Goal: Task Accomplishment & Management: Use online tool/utility

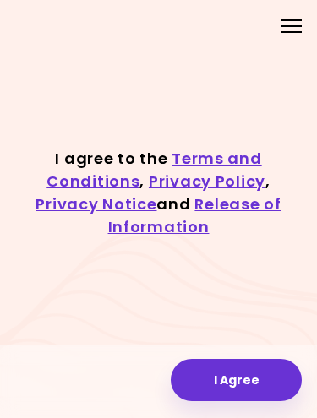
click at [176, 392] on button "I Agree" at bounding box center [236, 380] width 131 height 42
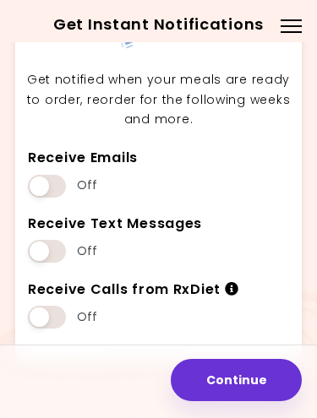
scroll to position [99, 0]
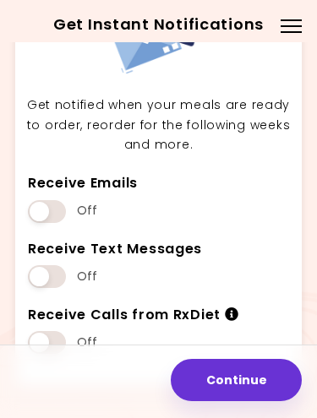
click at [193, 400] on button "Continue" at bounding box center [236, 380] width 131 height 42
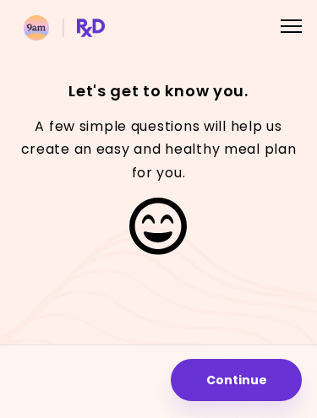
scroll to position [49, 0]
click at [186, 391] on button "Continue" at bounding box center [236, 380] width 131 height 42
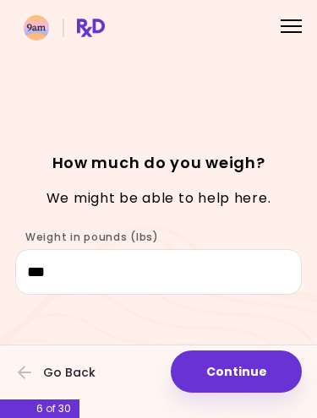
click at [258, 377] on button "Continue" at bounding box center [236, 371] width 131 height 42
select select "****"
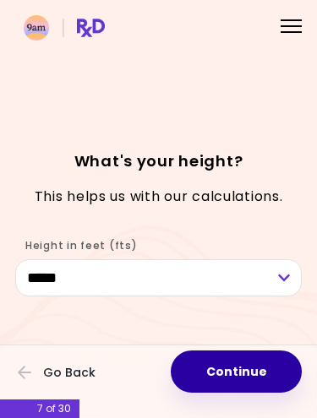
click at [262, 385] on button "Continue" at bounding box center [236, 371] width 131 height 42
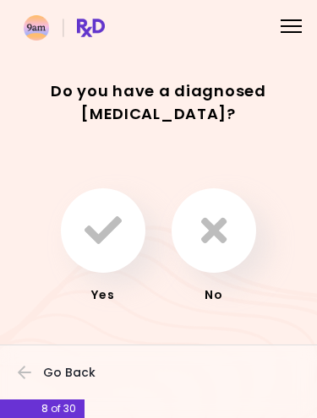
click at [240, 256] on button "button" at bounding box center [213, 230] width 84 height 84
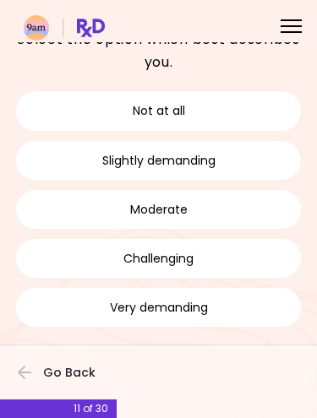
scroll to position [86, 0]
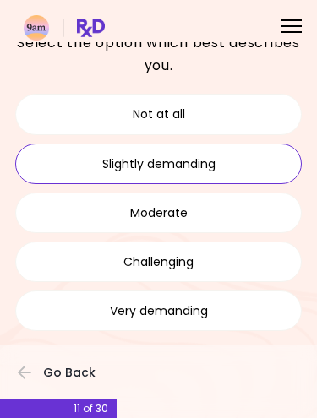
click at [21, 159] on button "Slightly demanding" at bounding box center [158, 164] width 286 height 41
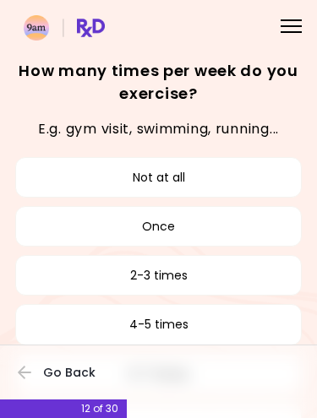
click at [51, 182] on button "Not at all" at bounding box center [158, 177] width 286 height 41
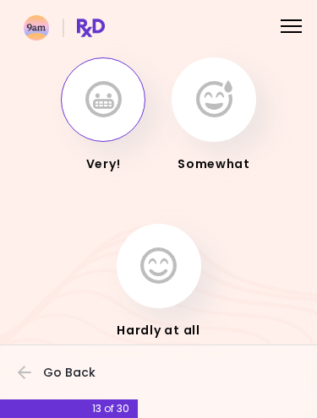
scroll to position [78, 0]
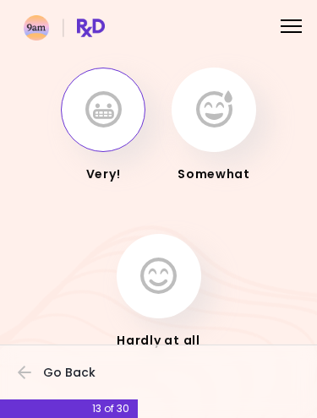
click at [89, 127] on icon "button" at bounding box center [103, 109] width 36 height 37
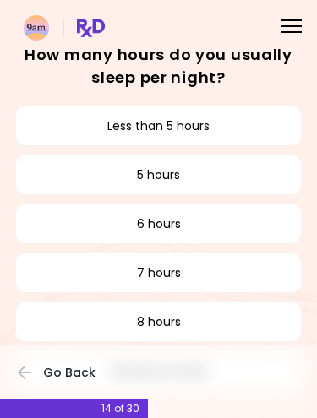
scroll to position [41, 0]
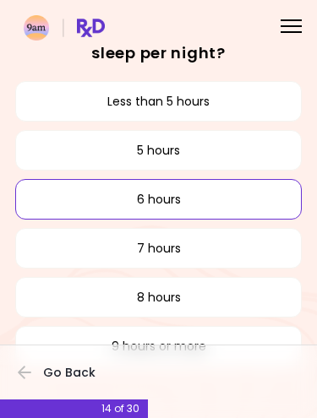
click at [52, 199] on button "6 hours" at bounding box center [158, 199] width 286 height 41
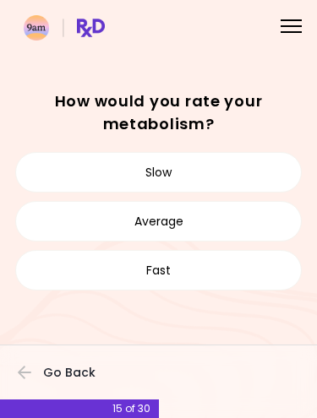
click at [59, 154] on button "Slow" at bounding box center [158, 172] width 286 height 41
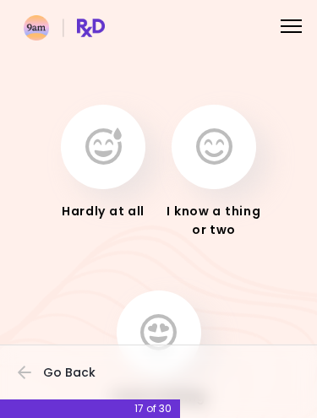
scroll to position [62, 0]
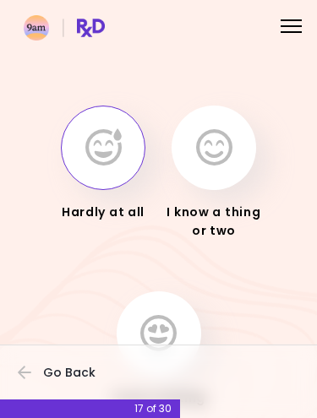
click at [73, 162] on button "button" at bounding box center [103, 148] width 84 height 84
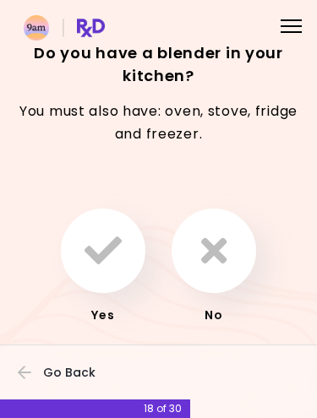
scroll to position [17, 0]
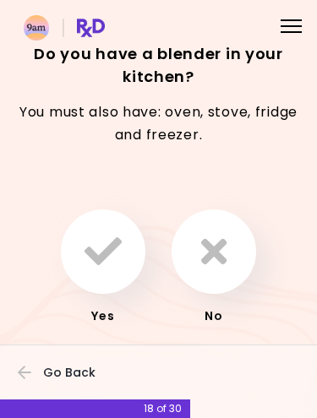
click at [89, 260] on icon "button" at bounding box center [102, 251] width 37 height 37
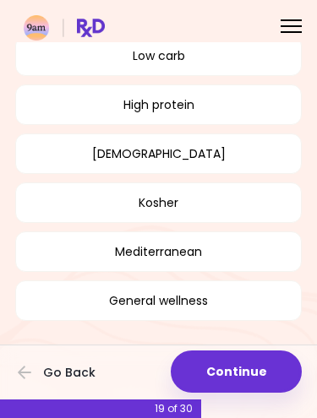
scroll to position [478, 0]
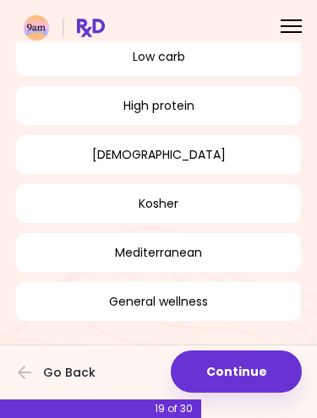
click at [271, 371] on button "Continue" at bounding box center [236, 371] width 131 height 42
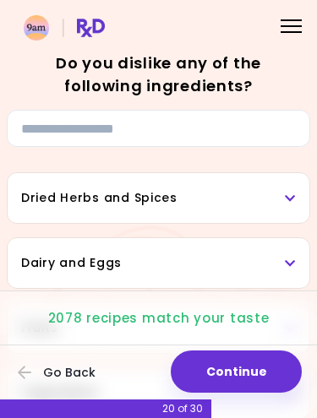
scroll to position [3, 0]
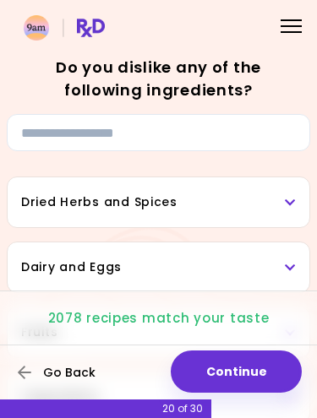
click at [37, 363] on button "Go Back" at bounding box center [68, 372] width 101 height 37
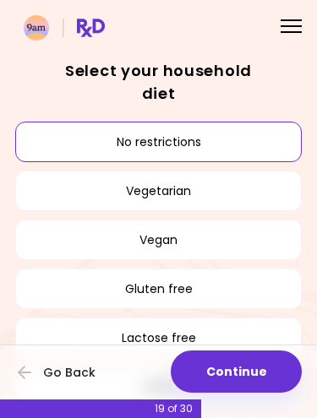
click at [276, 367] on button "Continue" at bounding box center [236, 371] width 131 height 42
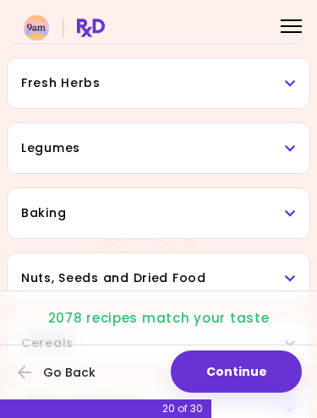
scroll to position [614, 0]
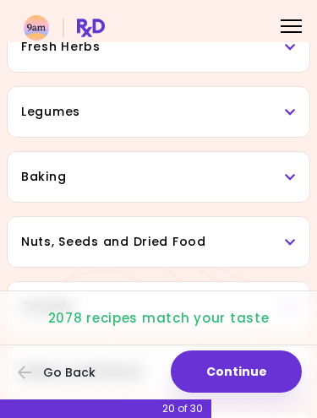
click at [29, 106] on h3 "Legumes" at bounding box center [158, 112] width 274 height 18
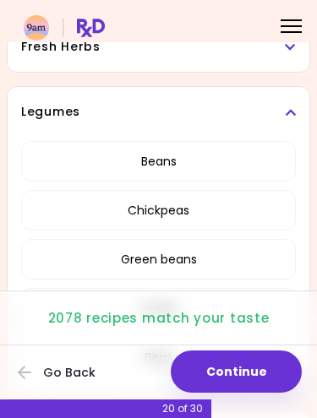
click at [66, 163] on button "Beans" at bounding box center [158, 161] width 274 height 41
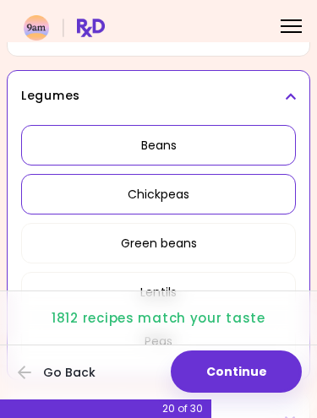
scroll to position [632, 0]
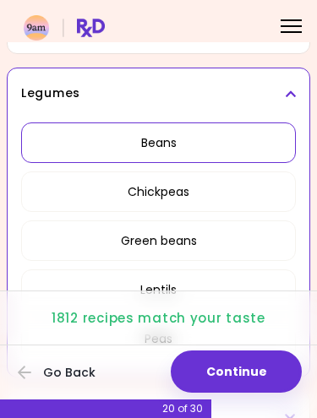
click at [48, 187] on button "Chickpeas" at bounding box center [158, 191] width 274 height 41
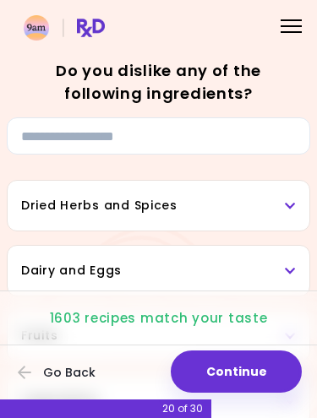
scroll to position [0, 0]
click at [51, 199] on h3 "Dried Herbs and Spices" at bounding box center [158, 206] width 274 height 18
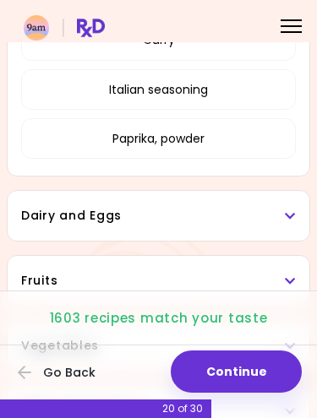
scroll to position [479, 0]
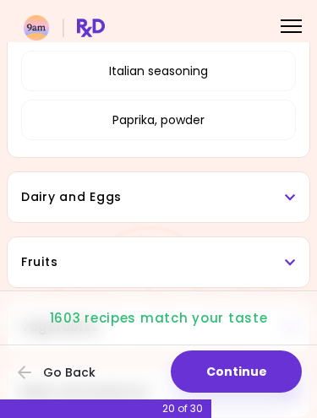
click at [43, 205] on h3 "Dairy and Eggs" at bounding box center [158, 197] width 274 height 18
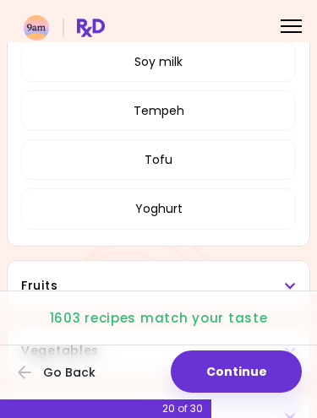
scroll to position [1285, 0]
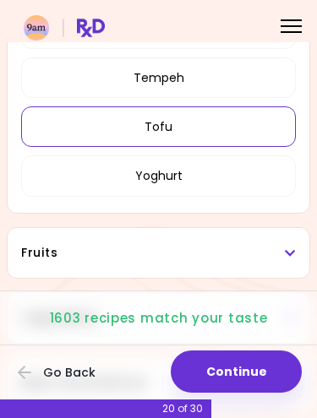
click at [61, 128] on button "Tofu" at bounding box center [158, 126] width 274 height 41
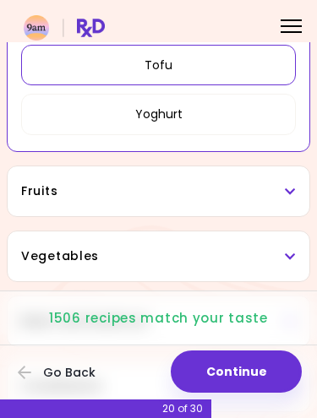
scroll to position [952, 0]
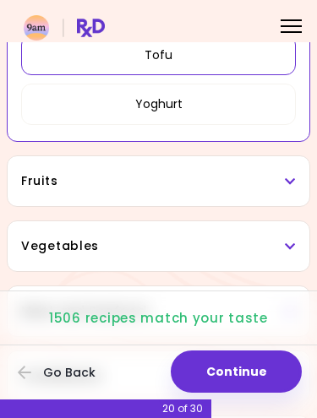
click at [20, 182] on div "Fruits" at bounding box center [158, 181] width 301 height 50
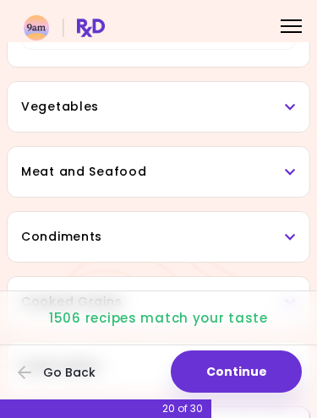
click at [32, 116] on div "Vegetables" at bounding box center [158, 107] width 301 height 50
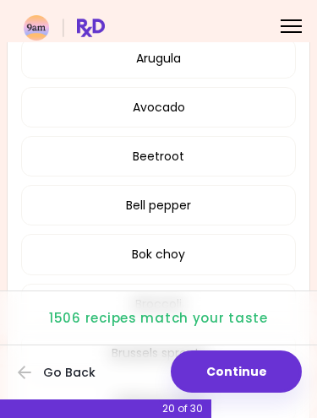
scroll to position [1789, 0]
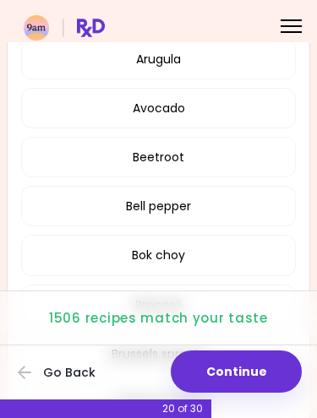
click at [49, 166] on button "Beetroot" at bounding box center [158, 157] width 274 height 41
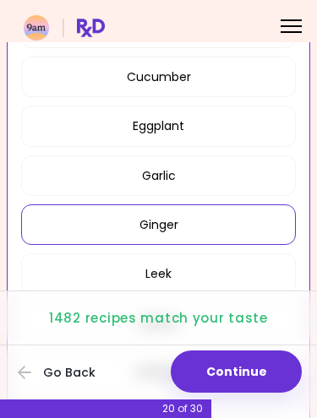
scroll to position [1055, 0]
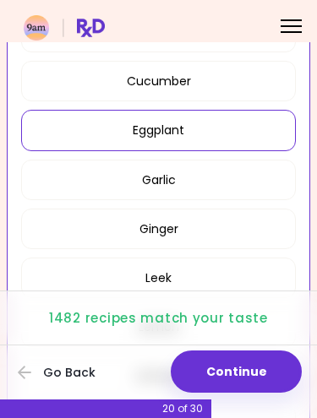
click at [41, 137] on button "Eggplant" at bounding box center [158, 130] width 274 height 41
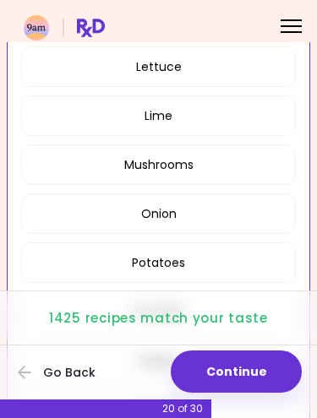
click at [46, 162] on button "Mushrooms" at bounding box center [158, 164] width 274 height 41
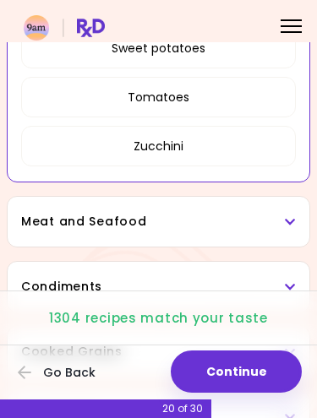
scroll to position [1823, 0]
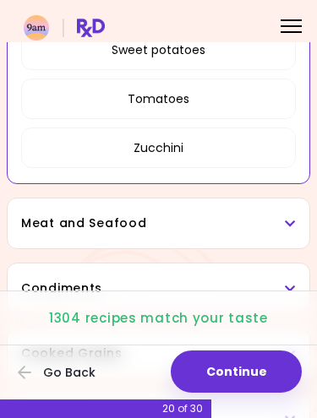
click at [44, 106] on button "Tomatoes" at bounding box center [158, 99] width 274 height 41
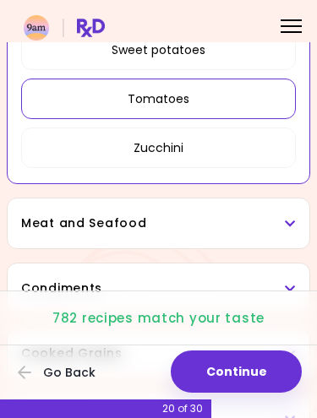
click at [57, 102] on button "Tomatoes" at bounding box center [158, 99] width 274 height 41
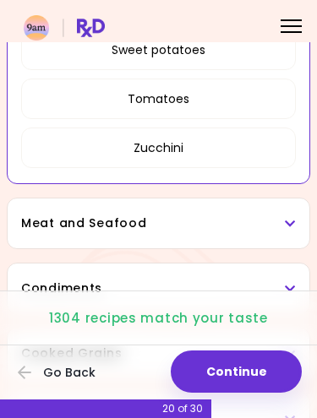
click at [53, 114] on button "Tomatoes" at bounding box center [158, 99] width 274 height 41
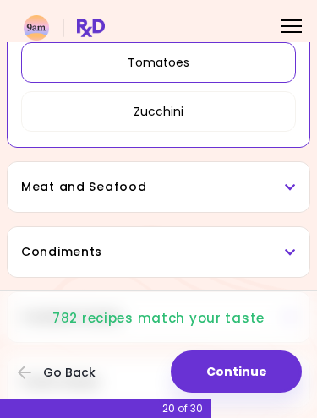
click at [35, 189] on h3 "Meat and Seafood" at bounding box center [158, 187] width 274 height 18
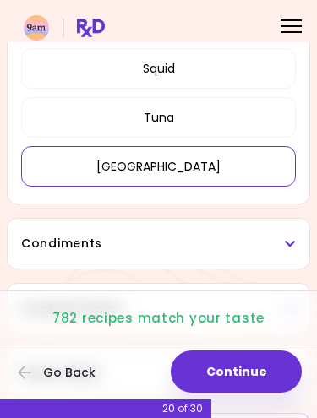
scroll to position [2449, 0]
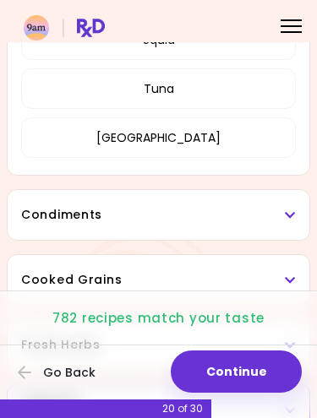
click at [59, 217] on h3 "Condiments" at bounding box center [158, 215] width 274 height 18
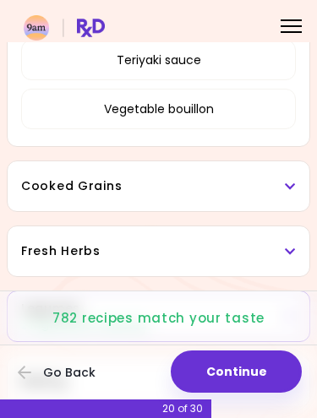
scroll to position [3242, 0]
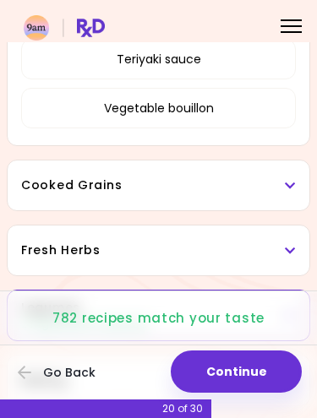
click at [64, 203] on div "Cooked Grains" at bounding box center [158, 185] width 301 height 50
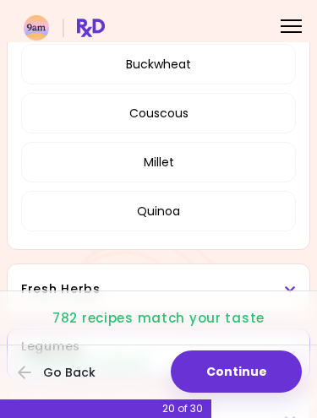
scroll to position [3473, 0]
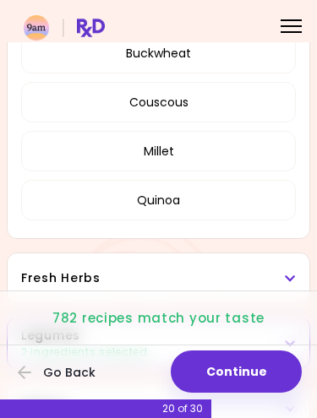
click at [50, 205] on button "Quinoa" at bounding box center [158, 200] width 274 height 41
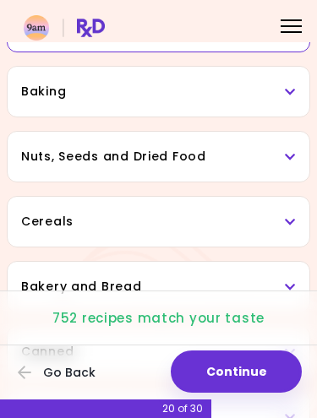
scroll to position [953, 0]
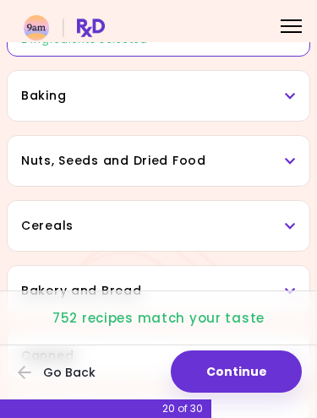
click at [39, 166] on h3 "Nuts, Seeds and Dried Food" at bounding box center [158, 161] width 274 height 18
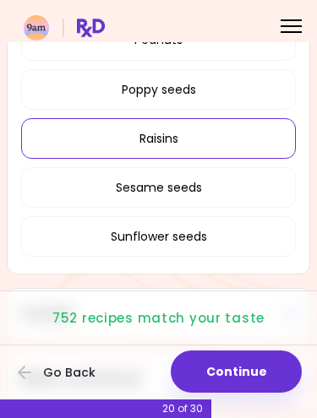
click at [41, 127] on button "Raisins" at bounding box center [158, 138] width 274 height 41
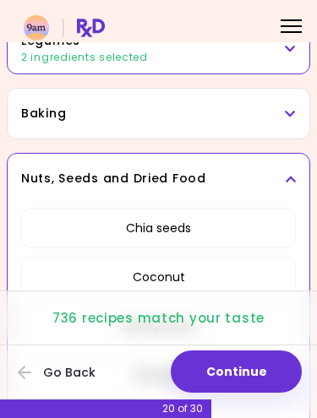
scroll to position [639, 0]
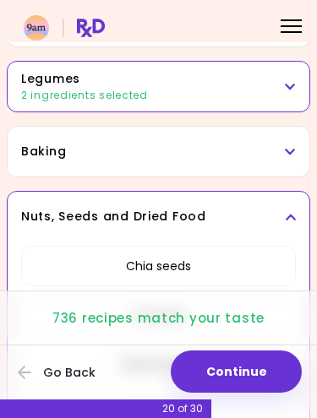
click at [33, 141] on div "Baking" at bounding box center [158, 152] width 301 height 50
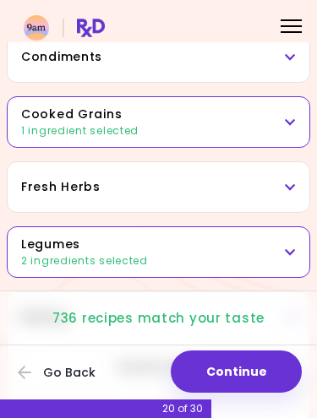
scroll to position [473, 0]
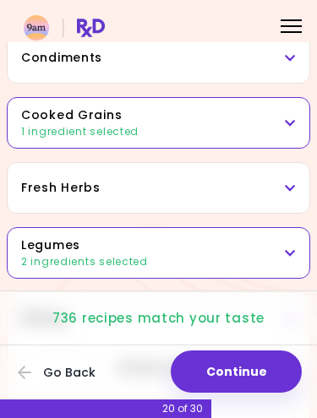
click at [33, 190] on h3 "Fresh Herbs" at bounding box center [158, 188] width 274 height 18
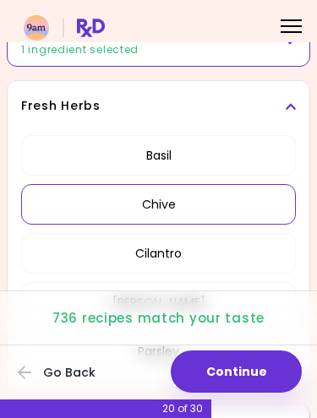
scroll to position [533, 0]
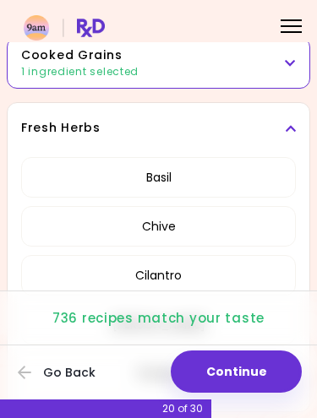
click at [33, 128] on h3 "Fresh Herbs" at bounding box center [158, 128] width 274 height 18
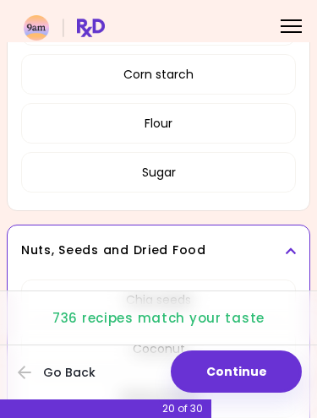
scroll to position [862, 0]
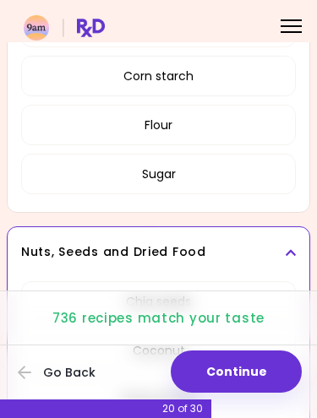
click at [56, 182] on button "Sugar" at bounding box center [158, 174] width 274 height 41
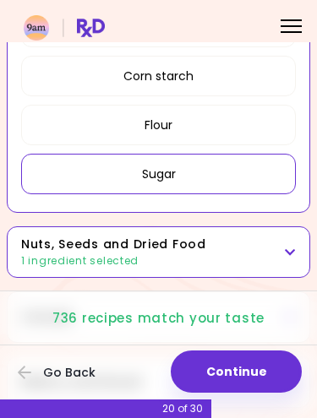
click at [45, 176] on button "Sugar" at bounding box center [158, 174] width 274 height 41
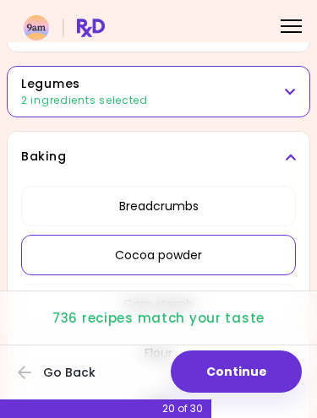
scroll to position [628, 0]
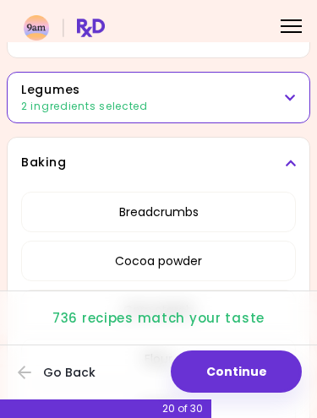
click at [36, 158] on h3 "Baking" at bounding box center [158, 163] width 274 height 18
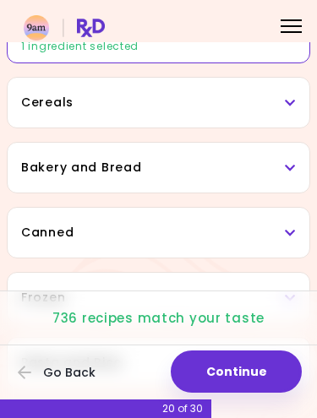
scroll to position [835, 0]
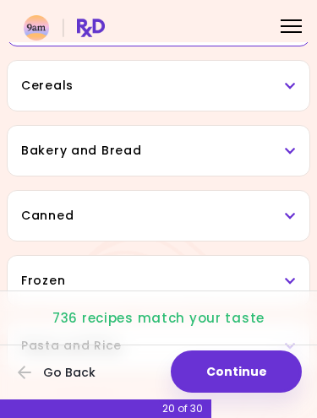
click at [24, 87] on h3 "Cereals" at bounding box center [158, 86] width 274 height 18
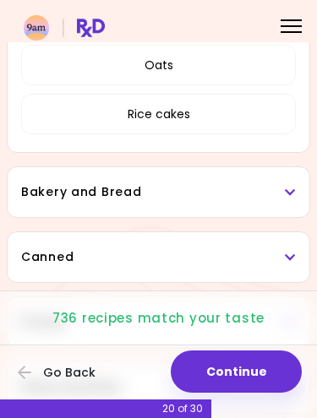
click at [39, 197] on h3 "Bakery and Bread" at bounding box center [158, 192] width 274 height 18
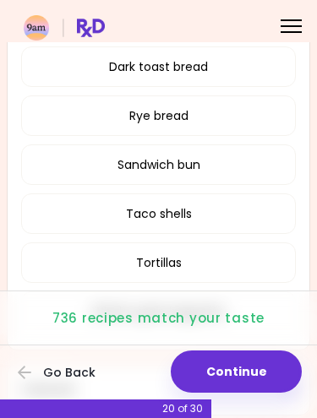
scroll to position [1164, 0]
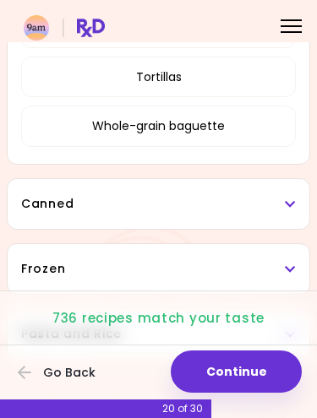
click at [39, 210] on h3 "Canned" at bounding box center [158, 204] width 274 height 18
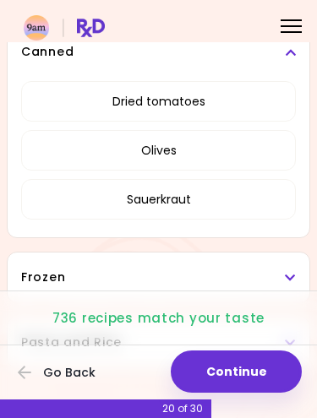
scroll to position [1515, 0]
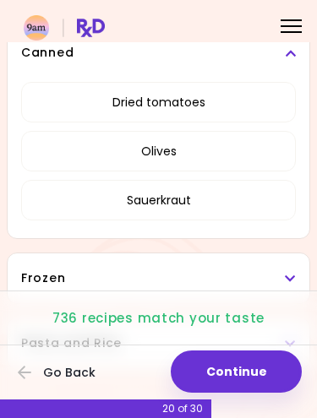
click at [50, 110] on button "Dried tomatoes" at bounding box center [158, 102] width 274 height 41
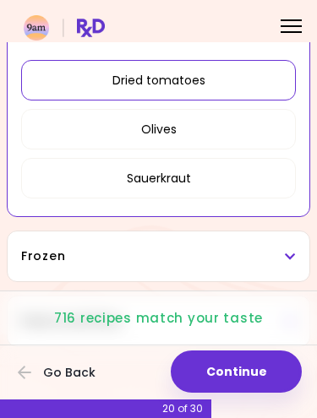
scroll to position [1017, 0]
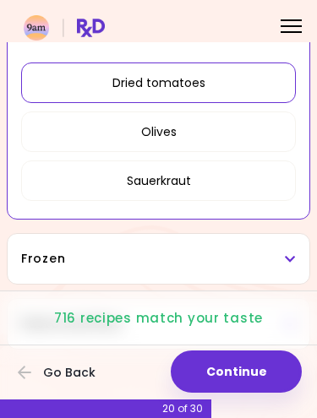
click at [62, 88] on button "Dried tomatoes" at bounding box center [158, 82] width 274 height 41
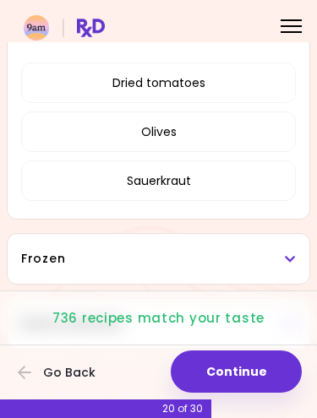
click at [59, 89] on button "Dried tomatoes" at bounding box center [158, 82] width 274 height 41
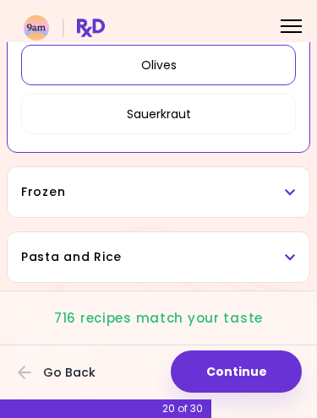
scroll to position [1084, 0]
click at [57, 79] on button "Olives" at bounding box center [158, 65] width 274 height 41
click at [41, 193] on h3 "Frozen" at bounding box center [158, 192] width 274 height 18
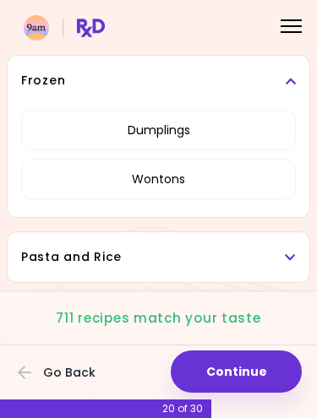
scroll to position [1196, 0]
click at [43, 255] on h3 "Pasta and Rice" at bounding box center [158, 257] width 274 height 18
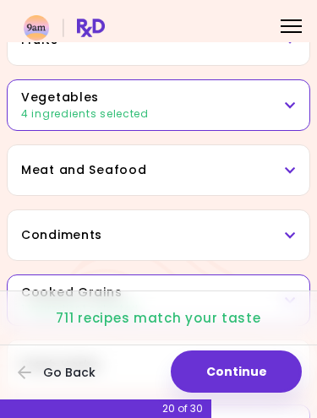
scroll to position [295, 0]
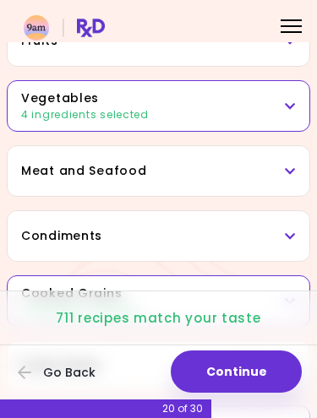
click at [221, 232] on h3 "Condiments" at bounding box center [158, 236] width 274 height 18
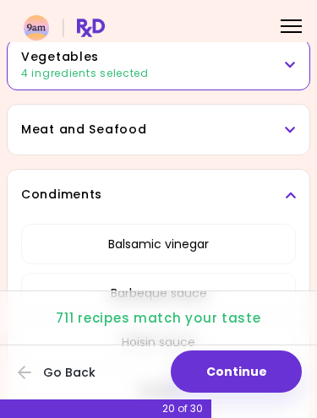
scroll to position [305, 0]
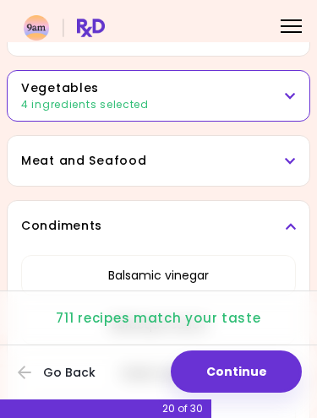
click at [264, 159] on h3 "Meat and Seafood" at bounding box center [158, 161] width 274 height 18
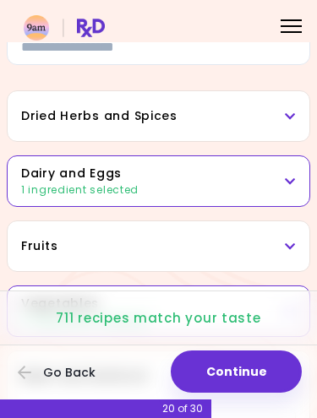
scroll to position [95, 0]
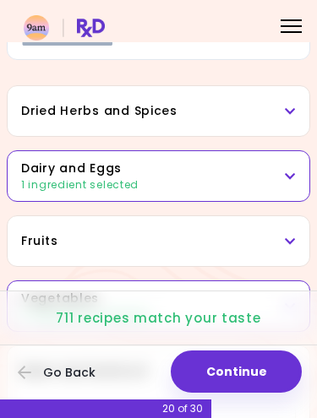
click at [237, 234] on h3 "Fruits" at bounding box center [158, 241] width 274 height 18
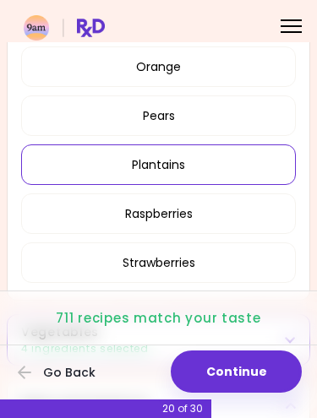
scroll to position [643, 0]
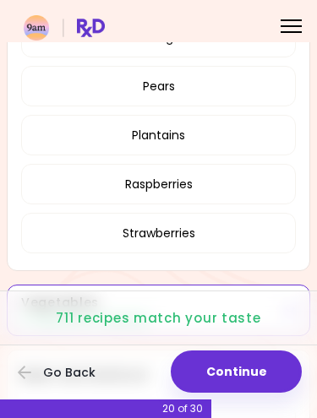
click at [267, 372] on button "Continue" at bounding box center [236, 371] width 131 height 42
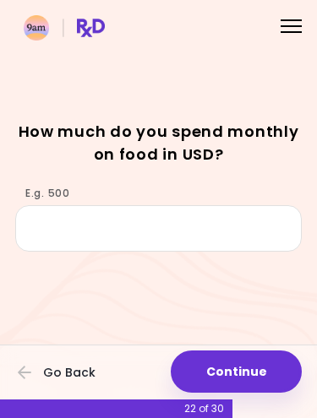
scroll to position [49, 0]
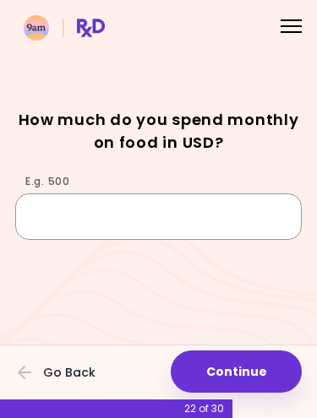
click at [51, 229] on input "E.g. 500" at bounding box center [158, 216] width 286 height 46
type input "***"
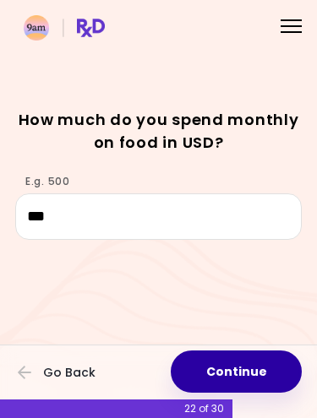
click at [281, 365] on button "Continue" at bounding box center [236, 371] width 131 height 42
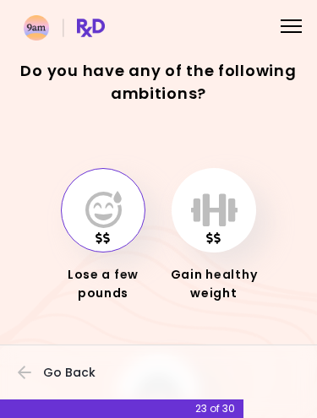
click at [79, 238] on button "button" at bounding box center [103, 210] width 84 height 84
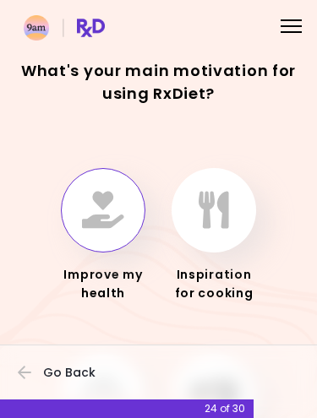
click at [75, 232] on button "button" at bounding box center [103, 210] width 84 height 84
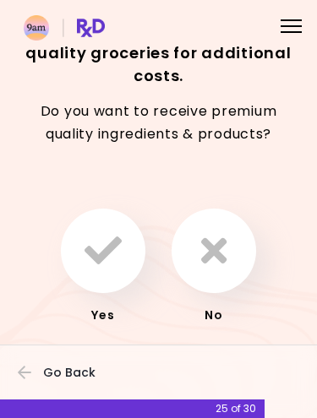
scroll to position [40, 0]
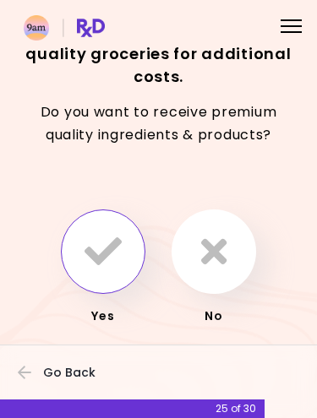
click at [78, 254] on button "button" at bounding box center [103, 251] width 84 height 84
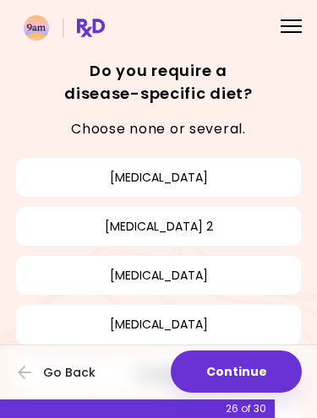
click at [34, 375] on button "Go Back" at bounding box center [68, 372] width 101 height 37
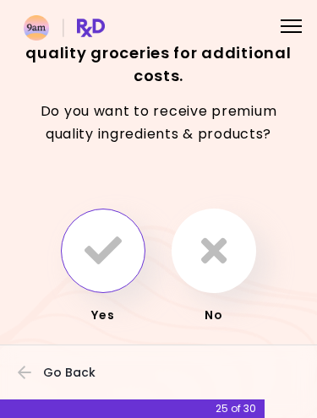
scroll to position [40, 0]
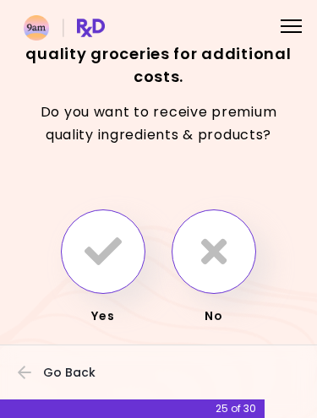
click at [232, 257] on button "button" at bounding box center [213, 251] width 84 height 84
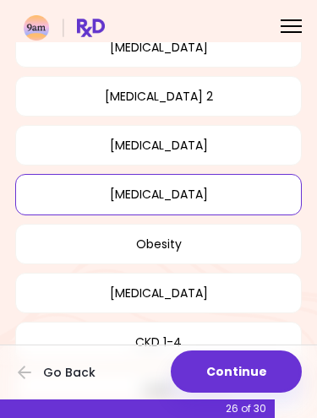
scroll to position [140, 0]
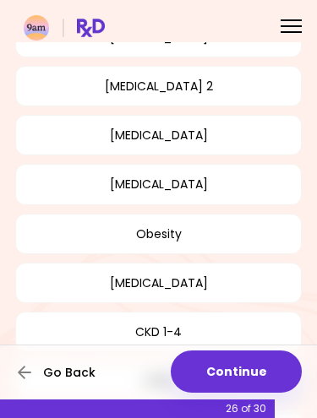
click at [32, 361] on button "Go Back" at bounding box center [68, 372] width 101 height 37
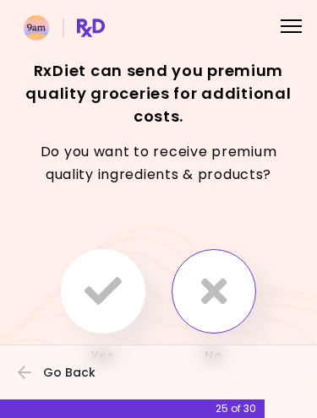
click at [129, 285] on button "button" at bounding box center [103, 291] width 84 height 84
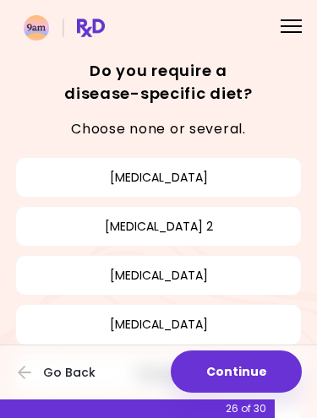
click at [35, 376] on button "Go Back" at bounding box center [68, 372] width 101 height 37
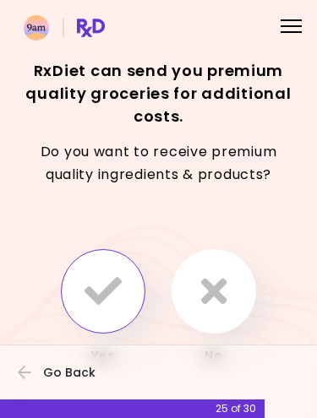
click at [234, 303] on button "button" at bounding box center [213, 291] width 84 height 84
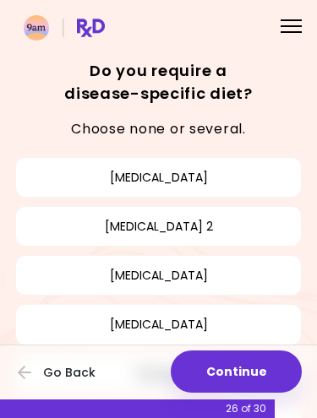
click at [14, 363] on div at bounding box center [158, 381] width 317 height 74
click at [27, 377] on icon "button" at bounding box center [25, 372] width 15 height 15
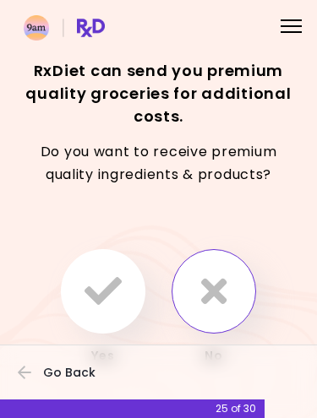
click at [205, 307] on icon "button" at bounding box center [213, 291] width 25 height 37
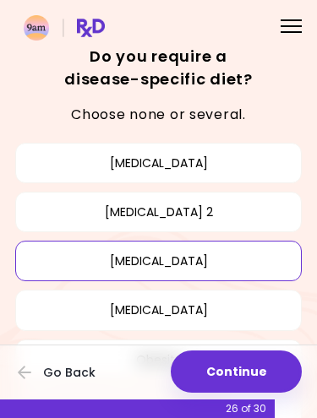
scroll to position [21, 0]
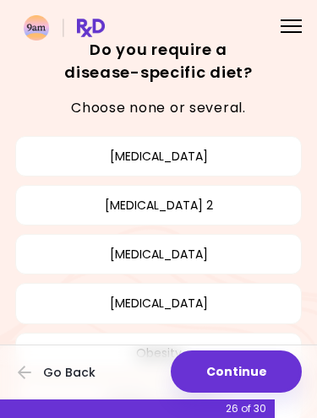
click at [55, 267] on button "High blood pressure" at bounding box center [158, 254] width 286 height 41
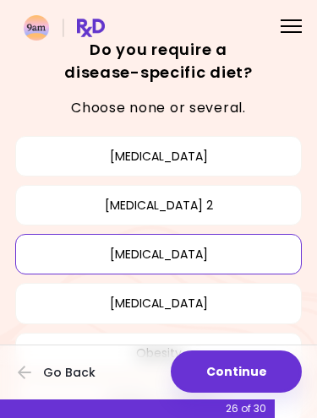
click at [55, 311] on button "High cholesterol" at bounding box center [158, 303] width 286 height 41
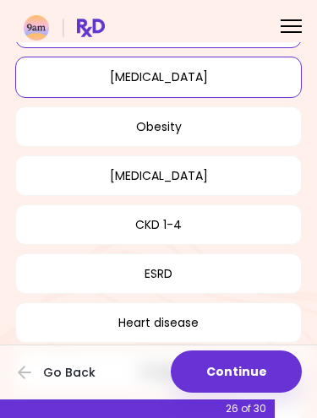
scroll to position [225, 0]
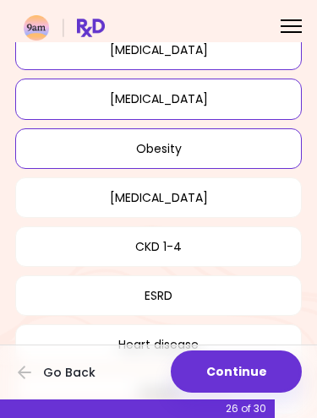
click at [41, 143] on button "Obesity" at bounding box center [158, 148] width 286 height 41
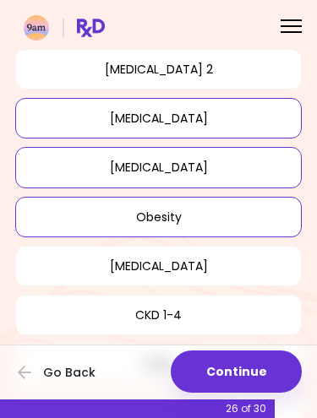
scroll to position [158, 0]
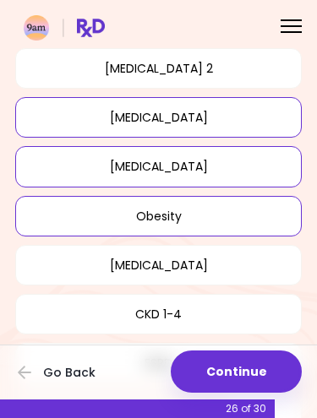
click at [25, 171] on button "High cholesterol" at bounding box center [158, 166] width 286 height 41
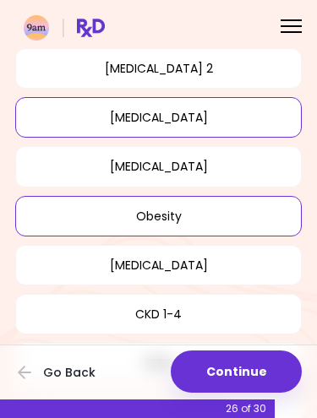
click at [210, 377] on button "Continue" at bounding box center [236, 371] width 131 height 42
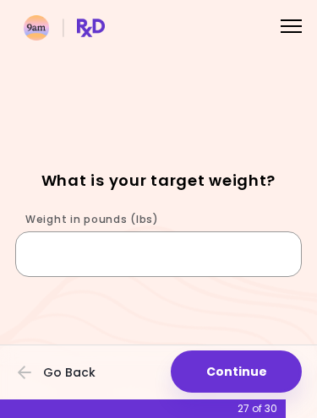
click at [56, 268] on input "Weight in pounds (lbs)" at bounding box center [158, 254] width 286 height 46
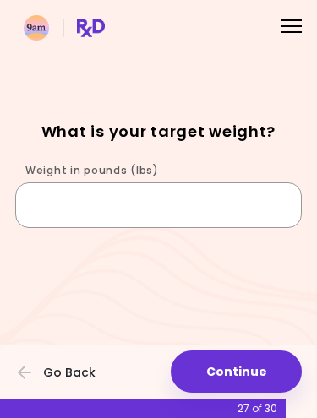
scroll to position [49, 0]
type input "***"
click at [280, 371] on button "Continue" at bounding box center [236, 371] width 131 height 42
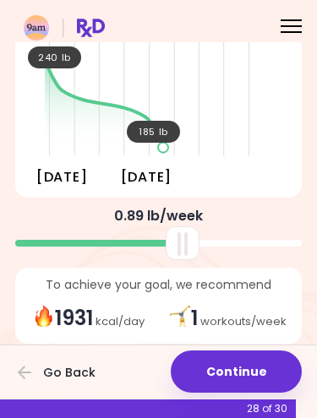
scroll to position [145, 0]
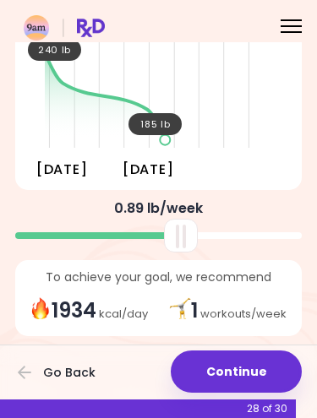
click at [274, 365] on button "Continue" at bounding box center [236, 371] width 131 height 42
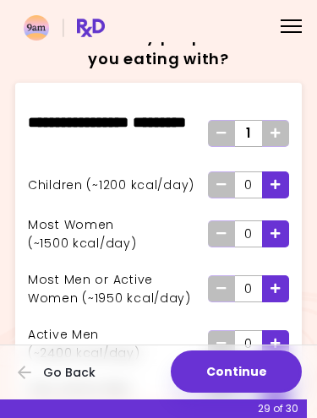
scroll to position [31, 0]
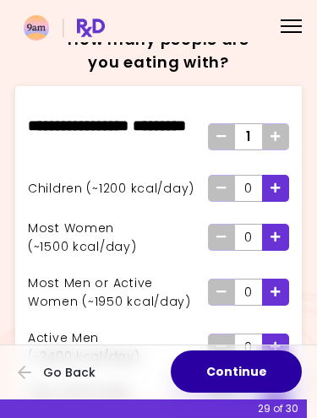
click at [274, 365] on button "Continue" at bounding box center [236, 371] width 131 height 42
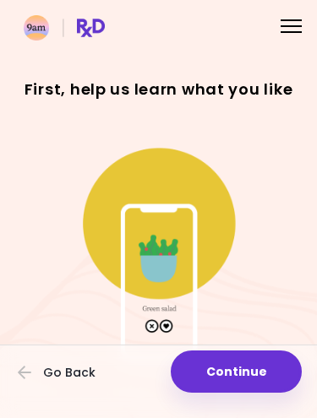
click at [256, 375] on button "Continue" at bounding box center [236, 371] width 131 height 42
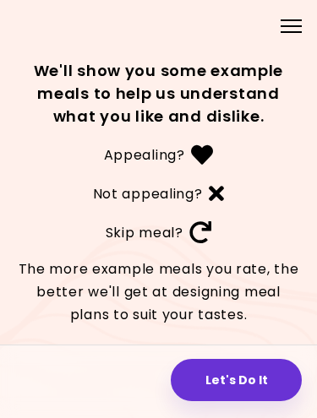
click at [273, 386] on button "Let's Do It" at bounding box center [236, 380] width 131 height 42
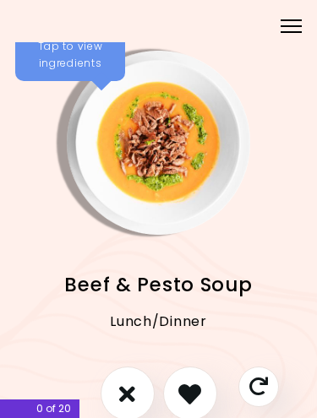
click at [199, 395] on icon "I like this recipe" at bounding box center [189, 393] width 23 height 23
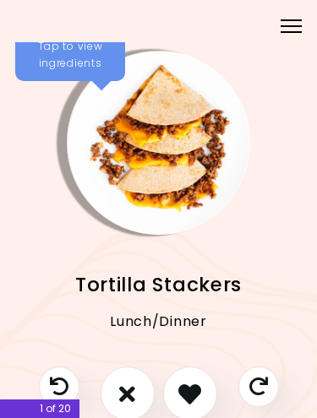
click at [187, 396] on icon "I like this recipe" at bounding box center [189, 393] width 23 height 23
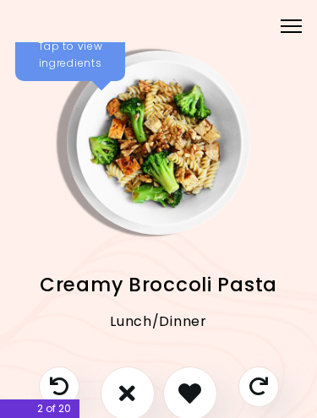
click at [188, 391] on icon "I like this recipe" at bounding box center [189, 393] width 23 height 23
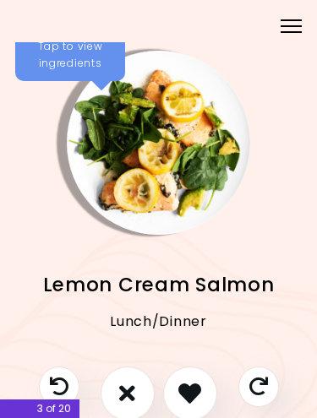
click at [181, 399] on icon "I like this recipe" at bounding box center [189, 393] width 23 height 23
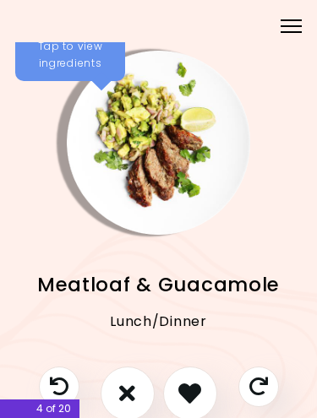
click at [185, 391] on icon "I like this recipe" at bounding box center [189, 393] width 23 height 23
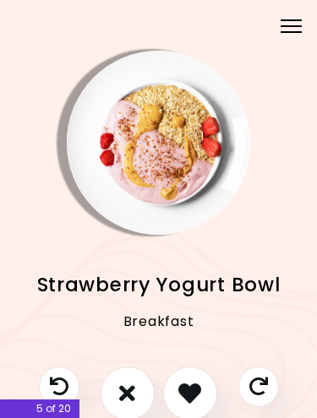
click at [182, 404] on icon "I like this recipe" at bounding box center [189, 393] width 23 height 23
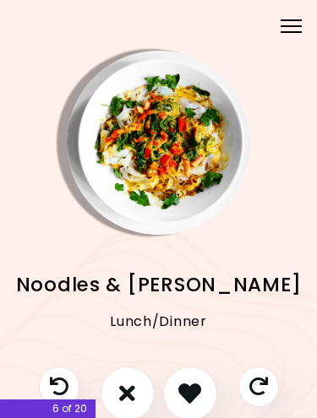
click at [115, 396] on button "I don't like this recipe" at bounding box center [127, 393] width 54 height 54
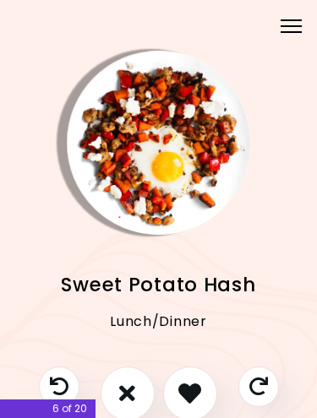
click at [138, 401] on button "I don't like this recipe" at bounding box center [127, 393] width 54 height 54
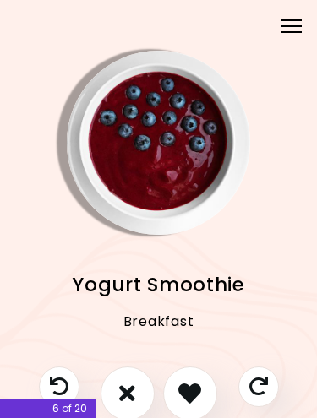
click at [191, 399] on icon "I like this recipe" at bounding box center [189, 393] width 23 height 23
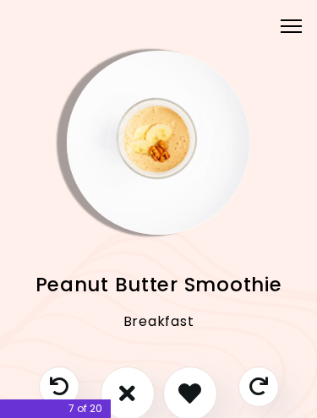
click at [182, 400] on icon "I like this recipe" at bounding box center [189, 393] width 23 height 23
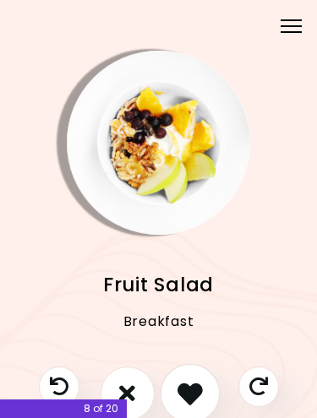
click at [192, 398] on icon "I like this recipe" at bounding box center [189, 393] width 25 height 25
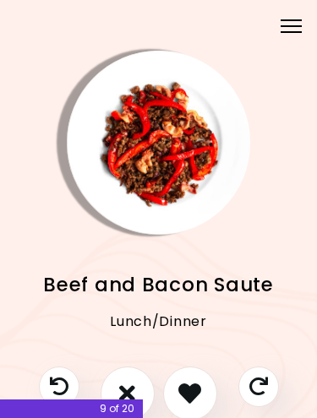
click at [187, 395] on icon "I like this recipe" at bounding box center [189, 393] width 23 height 23
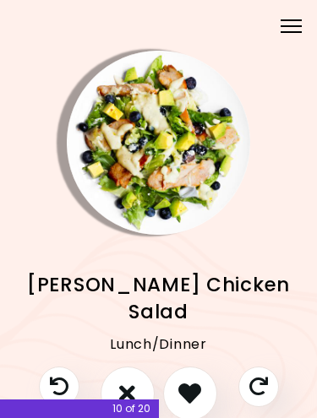
click at [187, 393] on icon "I like this recipe" at bounding box center [189, 393] width 23 height 23
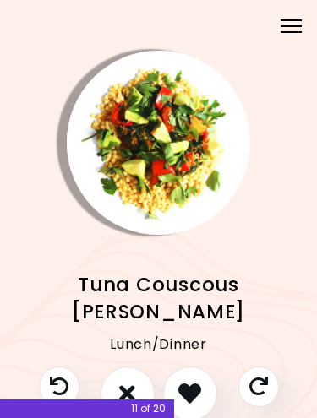
click at [262, 378] on icon "Skip" at bounding box center [258, 386] width 19 height 19
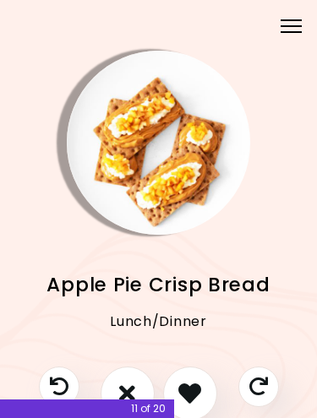
click at [195, 376] on button "I like this recipe" at bounding box center [190, 393] width 54 height 54
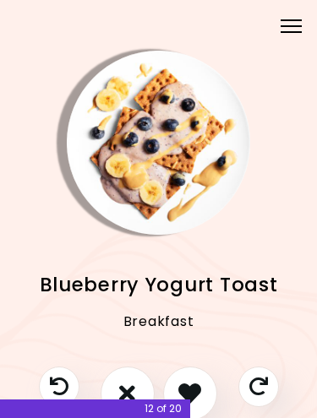
click at [191, 373] on button "I like this recipe" at bounding box center [190, 393] width 54 height 54
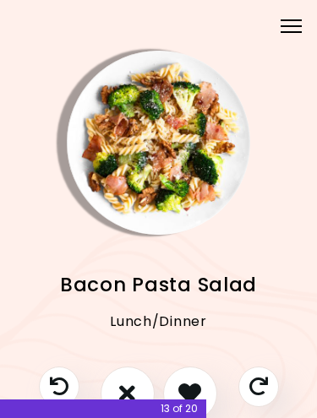
click at [178, 379] on button "I like this recipe" at bounding box center [190, 393] width 54 height 54
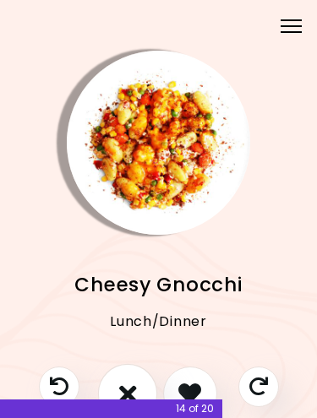
click at [116, 391] on button "I don't like this recipe" at bounding box center [126, 392] width 59 height 59
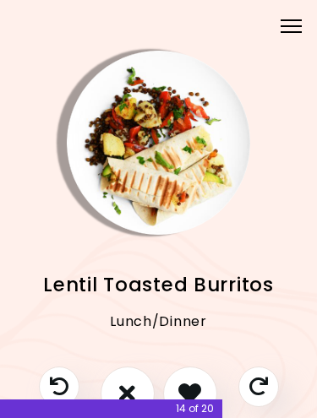
click at [109, 386] on button "I don't like this recipe" at bounding box center [127, 393] width 54 height 54
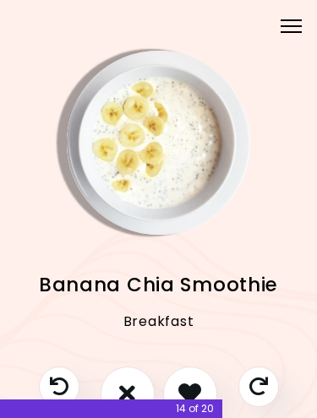
click at [196, 383] on icon "I like this recipe" at bounding box center [189, 393] width 23 height 23
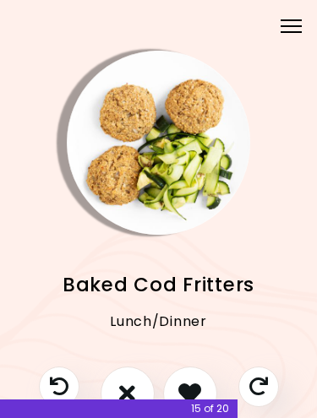
click at [193, 382] on icon "I like this recipe" at bounding box center [189, 393] width 23 height 23
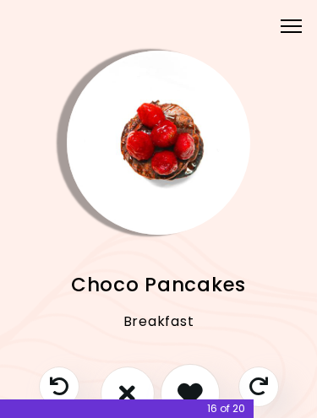
click at [184, 381] on icon "I like this recipe" at bounding box center [189, 393] width 25 height 25
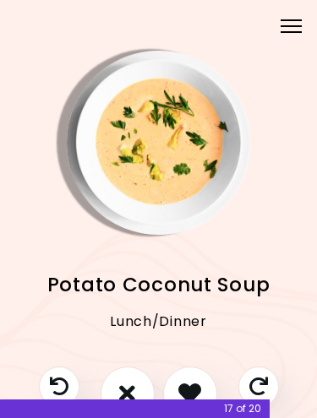
click at [255, 381] on icon "Skip" at bounding box center [258, 386] width 19 height 19
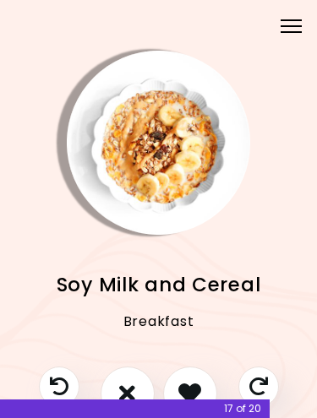
click at [181, 388] on icon "I like this recipe" at bounding box center [189, 393] width 23 height 23
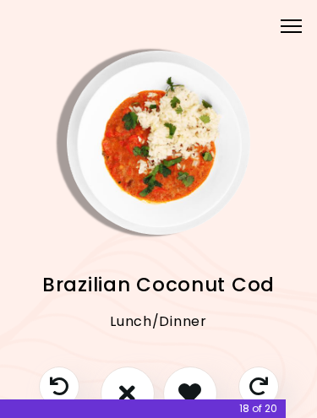
click at [176, 382] on button "I like this recipe" at bounding box center [190, 393] width 54 height 54
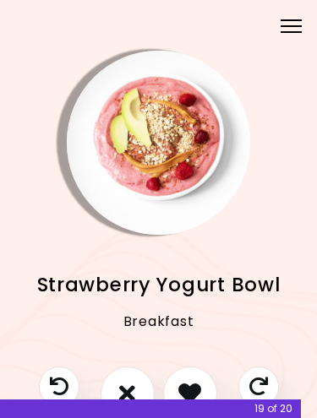
click at [187, 387] on icon "I like this recipe" at bounding box center [189, 393] width 23 height 23
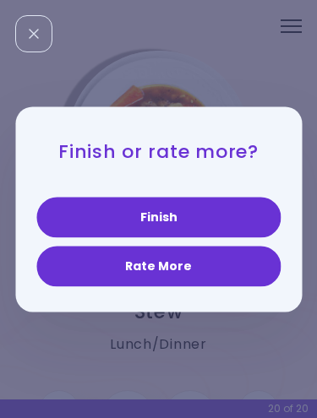
click at [82, 225] on button "Finish" at bounding box center [158, 217] width 244 height 41
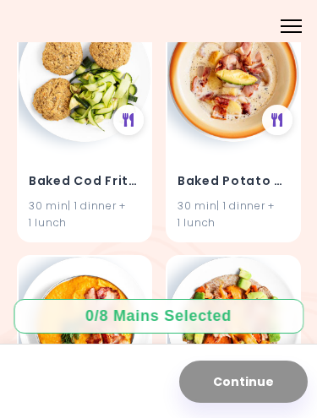
scroll to position [2687, 0]
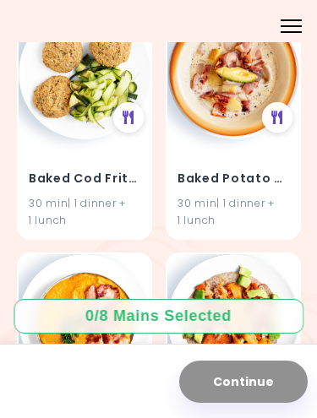
click at [48, 195] on div "30 min | 1 dinner + 1 lunch" at bounding box center [84, 211] width 111 height 32
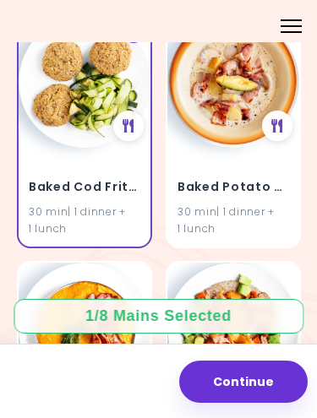
scroll to position [2673, 0]
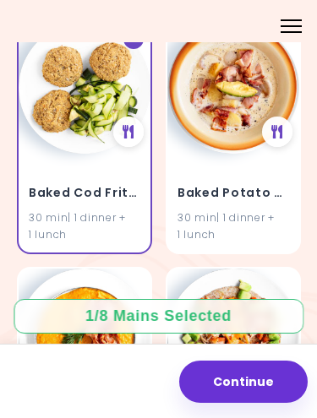
click at [42, 184] on h4 "Baked Cod Fritters" at bounding box center [84, 192] width 111 height 27
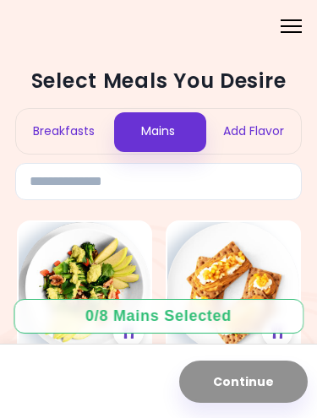
scroll to position [0, 0]
click at [221, 131] on div "Add Flavor" at bounding box center [253, 131] width 95 height 45
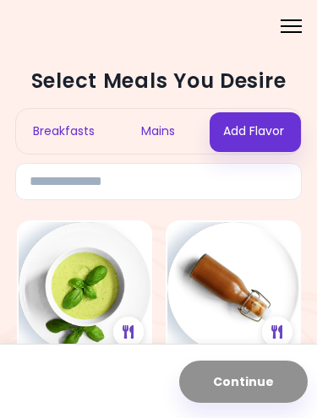
click at [142, 134] on div "Mains" at bounding box center [158, 131] width 95 height 45
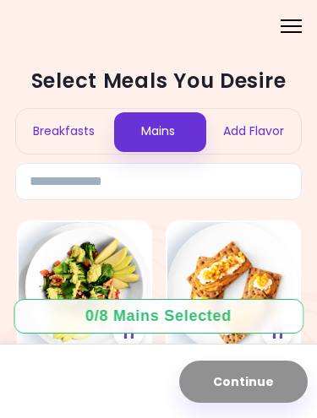
click at [54, 124] on div "Breakfasts" at bounding box center [63, 131] width 95 height 45
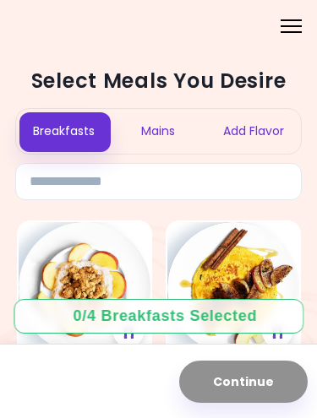
click at [126, 144] on div "Mains" at bounding box center [158, 131] width 95 height 45
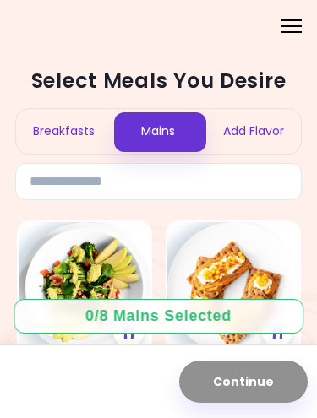
click at [47, 143] on div "Breakfasts" at bounding box center [63, 131] width 95 height 45
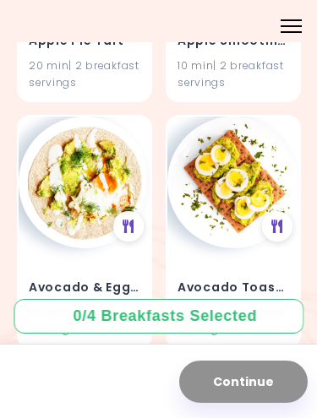
scroll to position [849, 0]
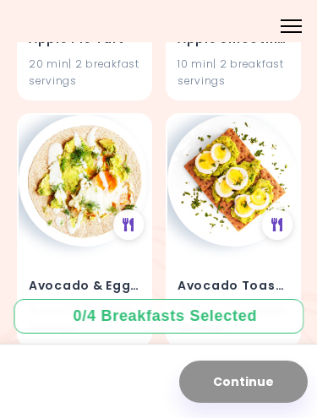
click at [37, 227] on div "Avocado & Egg Pita 15 min | 2 breakfast servings" at bounding box center [84, 230] width 135 height 234
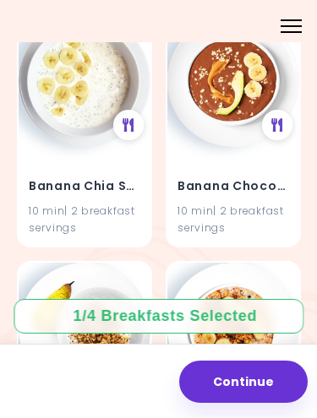
scroll to position [1190, 0]
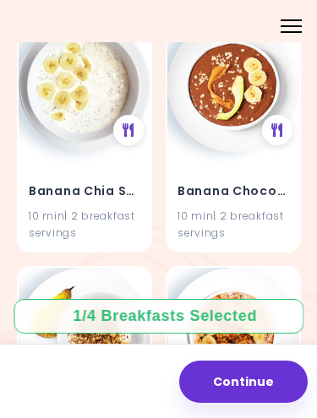
click at [30, 211] on div "10 min | 2 breakfast servings" at bounding box center [84, 225] width 111 height 32
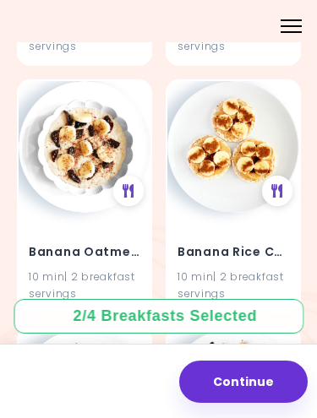
scroll to position [1626, 0]
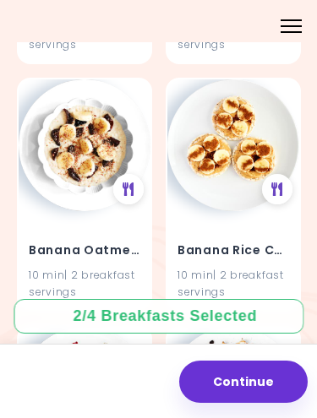
click at [42, 241] on h4 "Banana Oatmeal" at bounding box center [84, 250] width 111 height 27
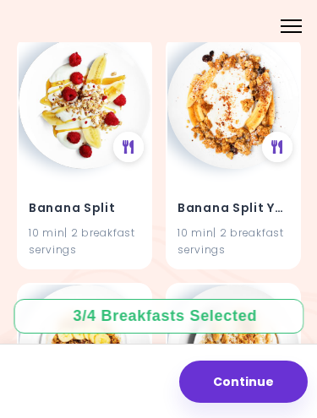
scroll to position [1915, 0]
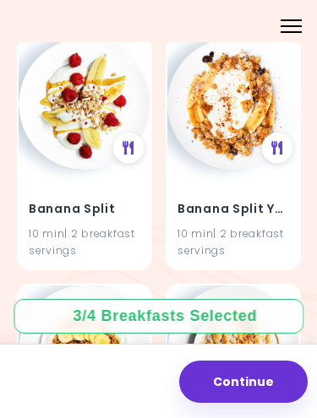
click at [39, 225] on div "10 min | 2 breakfast servings" at bounding box center [84, 241] width 111 height 32
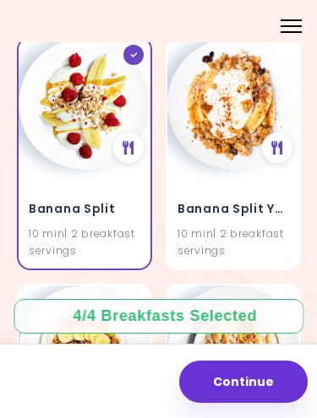
click at [35, 225] on div "10 min | 2 breakfast servings" at bounding box center [84, 241] width 111 height 32
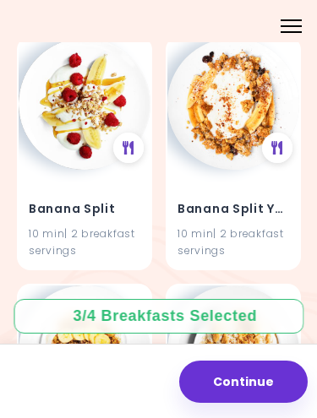
click at [44, 228] on div "10 min | 2 breakfast servings" at bounding box center [84, 241] width 111 height 32
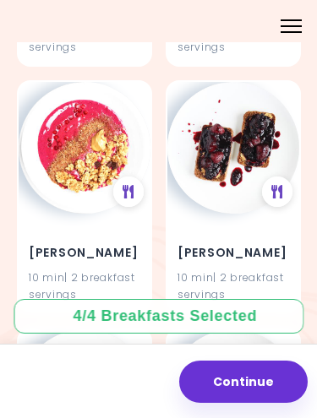
scroll to position [2369, 0]
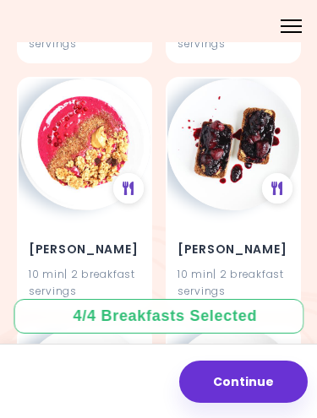
click at [193, 236] on h4 "[PERSON_NAME]" at bounding box center [232, 249] width 111 height 27
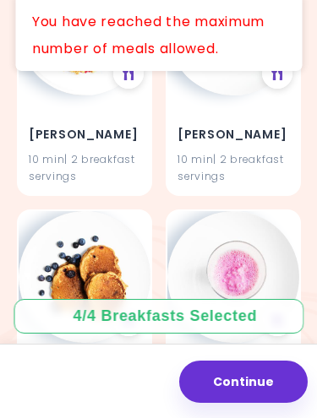
click at [196, 156] on div "10 min | 2 breakfast servings" at bounding box center [232, 167] width 111 height 32
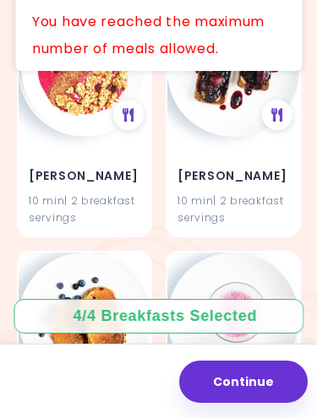
scroll to position [2399, 0]
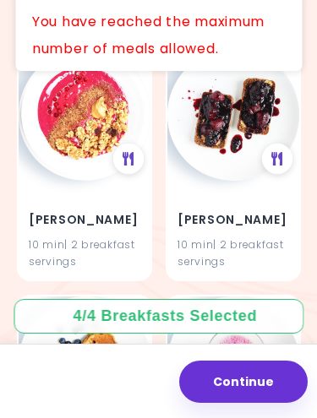
click at [197, 206] on h4 "[PERSON_NAME]" at bounding box center [232, 219] width 111 height 27
click at [209, 216] on h4 "[PERSON_NAME]" at bounding box center [232, 219] width 111 height 27
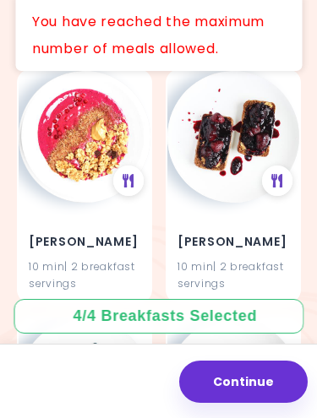
scroll to position [2319, 0]
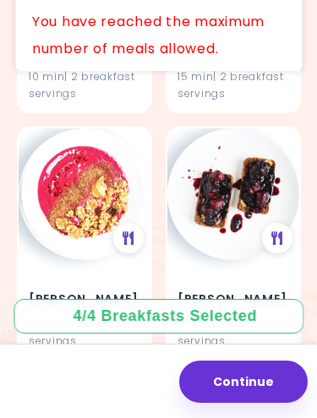
click at [203, 209] on img at bounding box center [233, 194] width 132 height 132
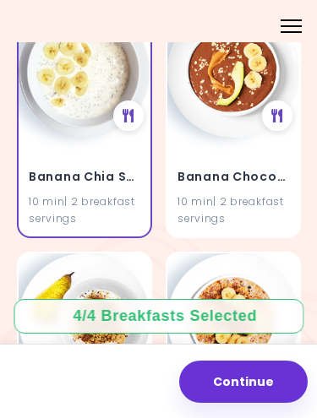
scroll to position [1209, 0]
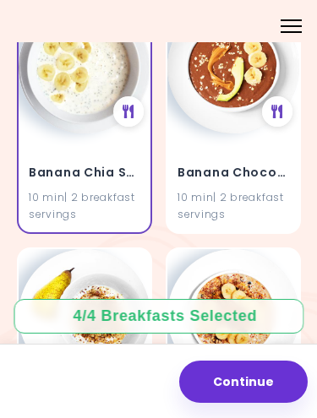
click at [41, 190] on div "10 min | 2 breakfast servings" at bounding box center [84, 206] width 111 height 32
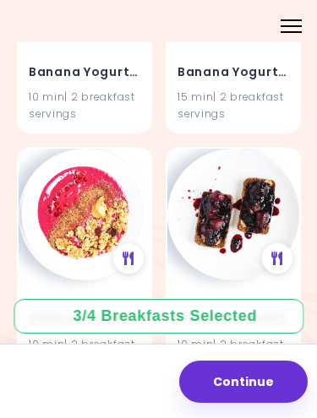
scroll to position [2363, 0]
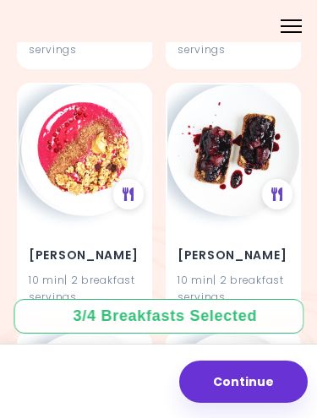
click at [191, 246] on h4 "[PERSON_NAME]" at bounding box center [232, 254] width 111 height 27
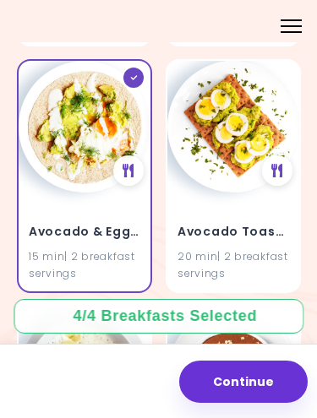
scroll to position [904, 0]
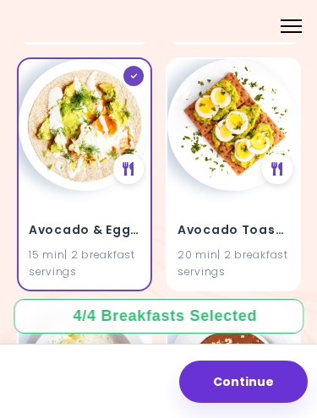
click at [18, 219] on div "Avocado & Egg Pita 15 min | 2 breakfast servings" at bounding box center [84, 174] width 135 height 234
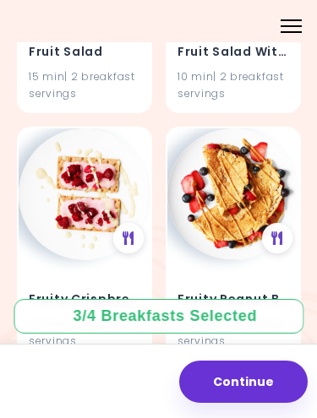
scroll to position [6565, 0]
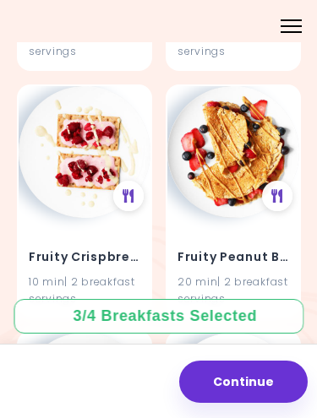
click at [231, 160] on img at bounding box center [233, 152] width 132 height 132
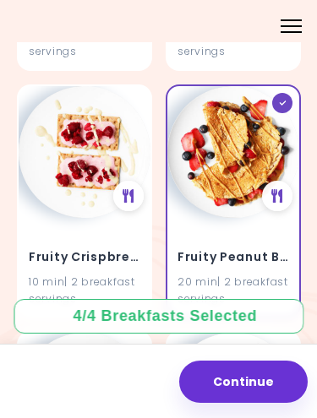
click at [275, 189] on icon at bounding box center [277, 196] width 12 height 14
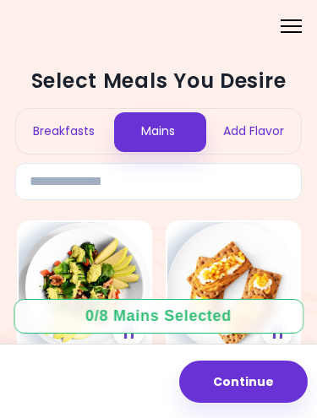
click at [84, 115] on div "Breakfasts" at bounding box center [63, 131] width 95 height 45
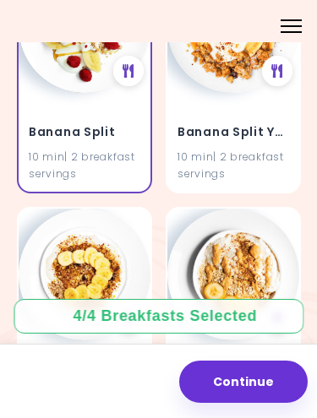
scroll to position [2024, 0]
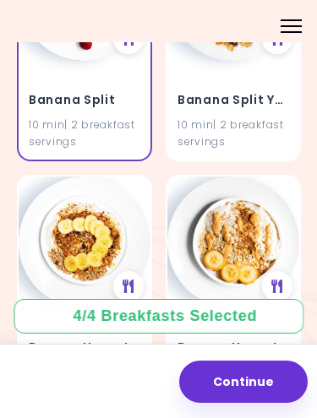
click at [117, 117] on div "10 min | 2 breakfast servings" at bounding box center [84, 133] width 111 height 32
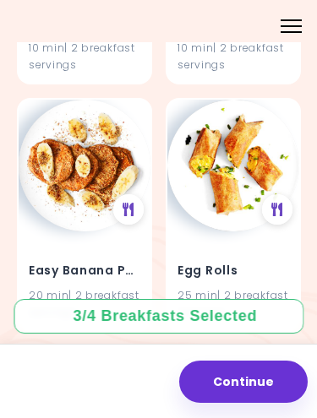
scroll to position [5333, 0]
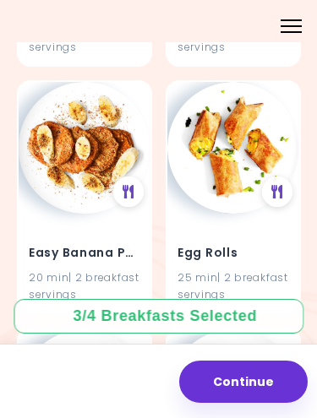
click at [228, 149] on img at bounding box center [233, 148] width 132 height 132
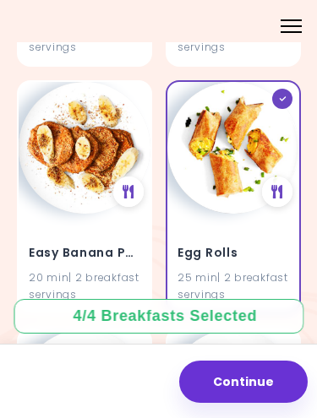
click at [266, 387] on button "Continue" at bounding box center [243, 382] width 128 height 42
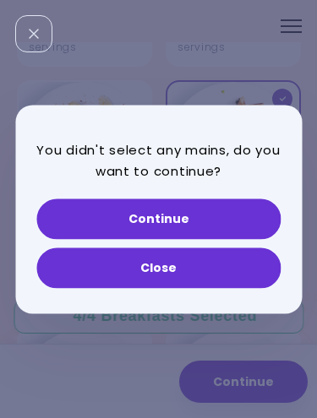
click at [231, 269] on button "Close" at bounding box center [158, 267] width 244 height 41
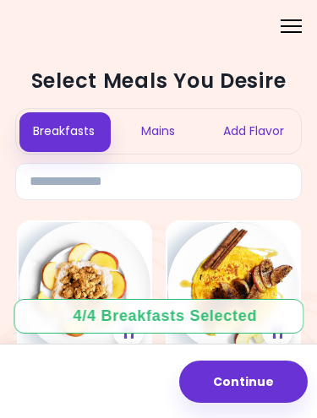
scroll to position [-1, 0]
click at [172, 127] on div "Mains" at bounding box center [158, 131] width 95 height 45
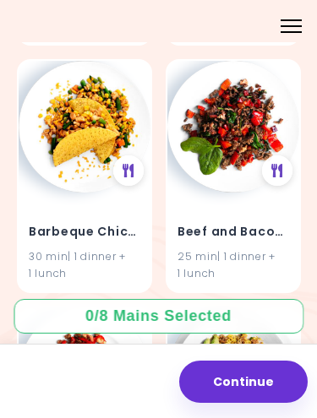
scroll to position [4132, 0]
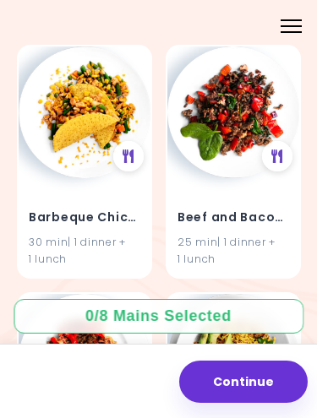
click at [254, 100] on img at bounding box center [233, 112] width 132 height 132
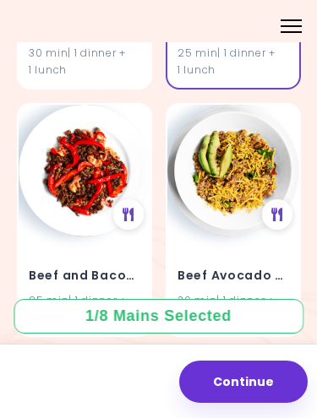
scroll to position [4374, 0]
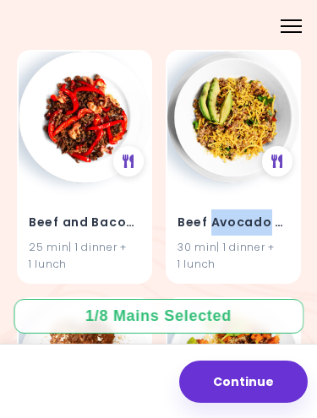
click at [285, 209] on h4 "Beef Avocado Skillet" at bounding box center [232, 222] width 111 height 27
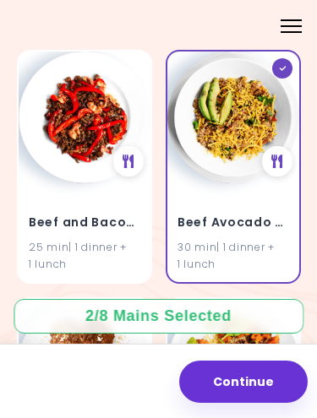
click at [299, 212] on div "Beef Avocado Skillet 30 min | 1 dinner + 1 lunch" at bounding box center [232, 167] width 135 height 234
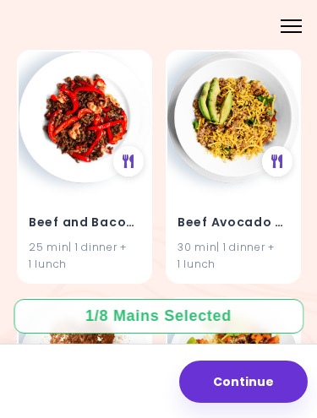
click at [282, 155] on icon at bounding box center [277, 162] width 12 height 14
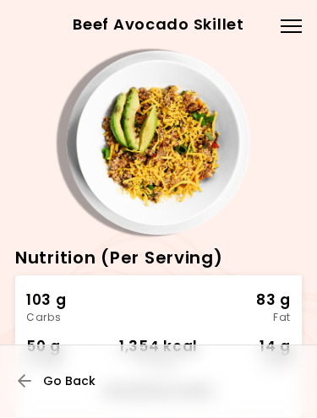
click at [55, 370] on button "Go Back" at bounding box center [68, 380] width 101 height 37
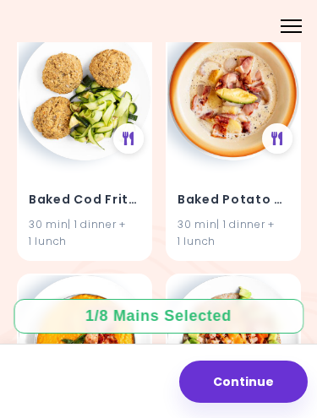
scroll to position [2681, 0]
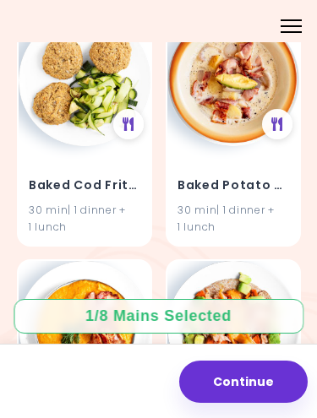
click at [75, 118] on img at bounding box center [85, 80] width 132 height 132
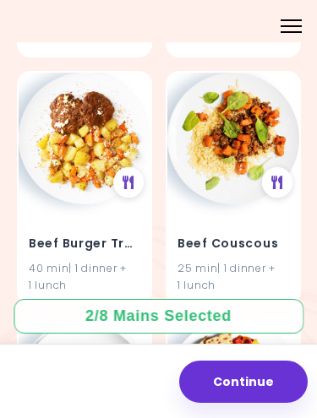
scroll to position [4600, 0]
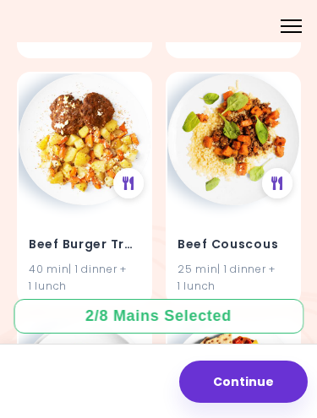
click at [99, 127] on img at bounding box center [85, 139] width 132 height 132
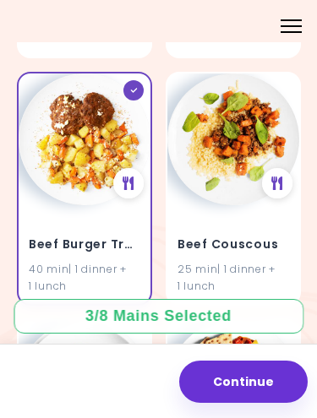
click at [138, 168] on div at bounding box center [128, 183] width 30 height 30
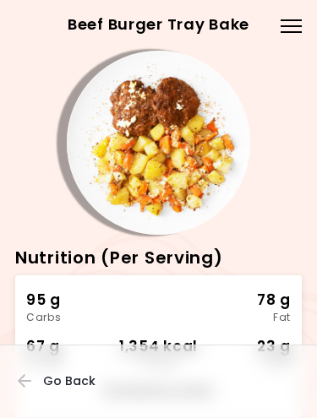
click at [53, 377] on span "Go Back" at bounding box center [69, 381] width 52 height 14
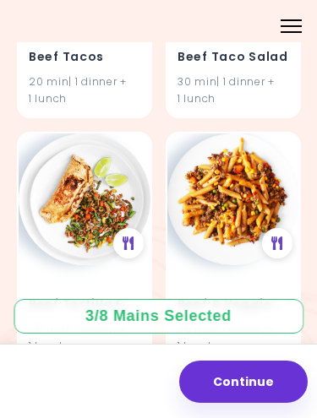
scroll to position [6520, 0]
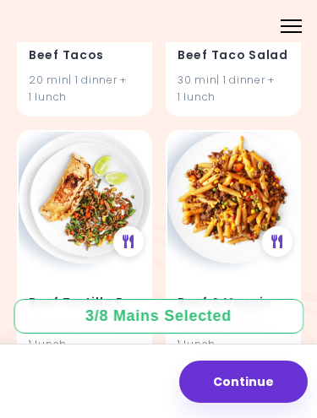
click at [239, 179] on img at bounding box center [233, 198] width 132 height 132
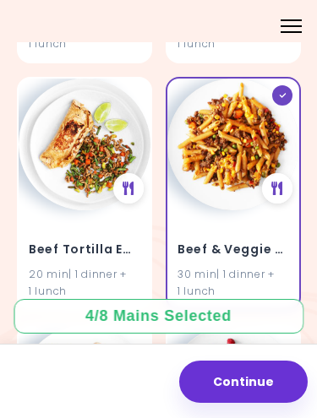
scroll to position [6584, 0]
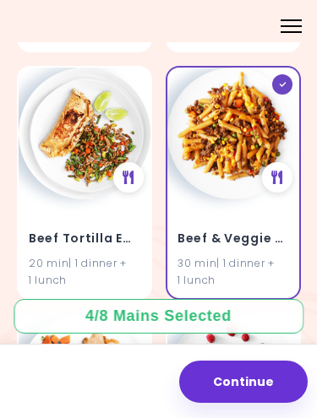
click at [130, 162] on div at bounding box center [128, 177] width 30 height 30
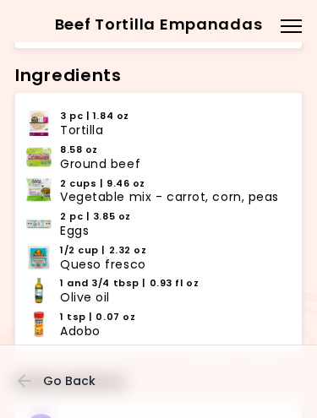
scroll to position [382, 0]
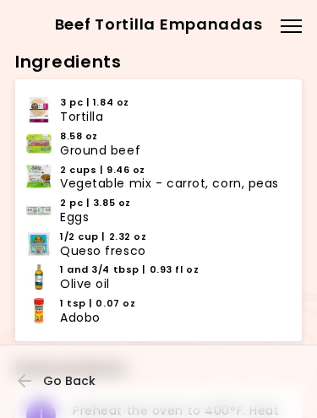
click at [24, 382] on icon "button" at bounding box center [25, 380] width 15 height 15
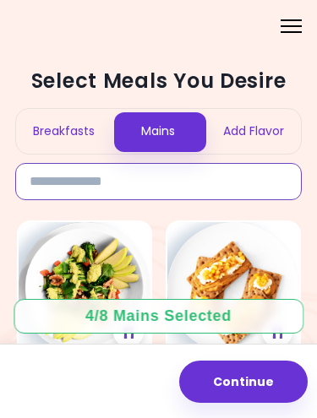
click at [188, 183] on input at bounding box center [158, 181] width 286 height 37
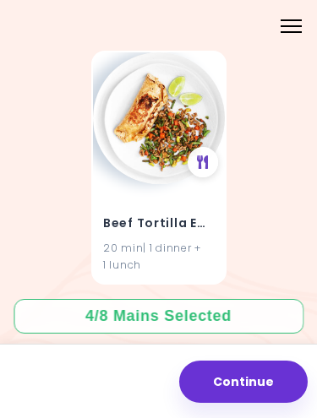
scroll to position [168, 0]
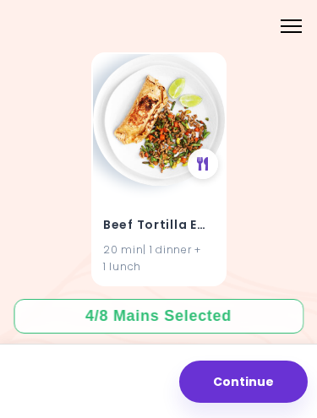
click at [181, 241] on div "20 min | 1 dinner + 1 lunch" at bounding box center [158, 257] width 111 height 32
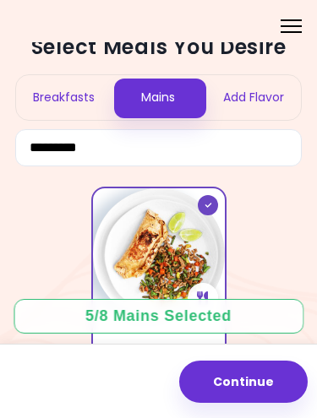
scroll to position [35, 0]
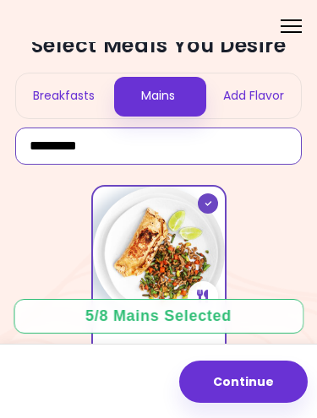
click at [265, 143] on input "*********" at bounding box center [158, 145] width 286 height 37
type input "*"
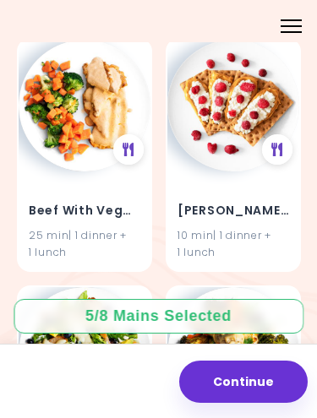
scroll to position [6854, 0]
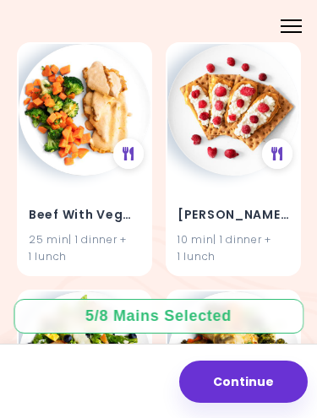
click at [250, 91] on img at bounding box center [233, 110] width 132 height 132
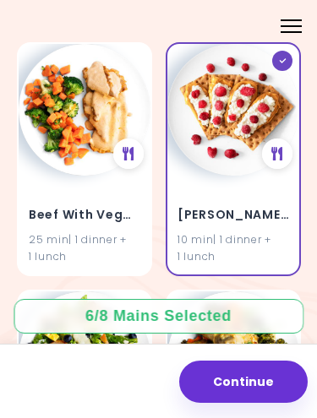
click at [247, 130] on img at bounding box center [233, 110] width 132 height 132
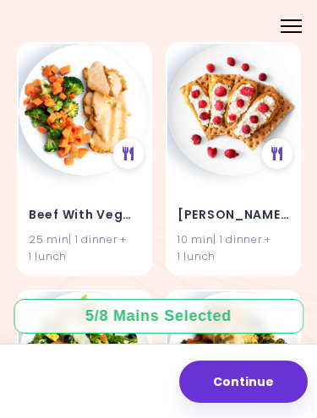
click at [243, 117] on img at bounding box center [233, 110] width 132 height 132
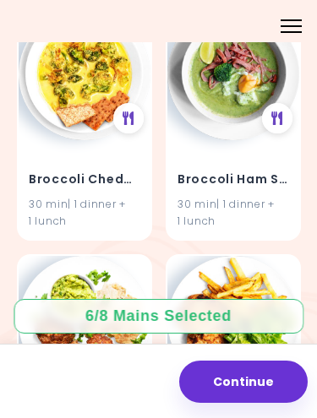
scroll to position [8127, 0]
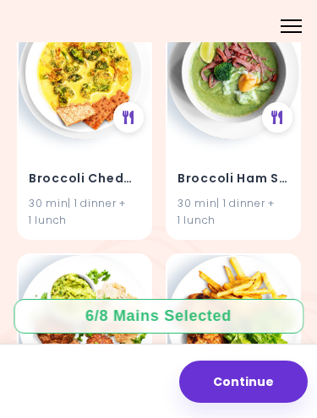
click at [62, 96] on img at bounding box center [85, 74] width 132 height 132
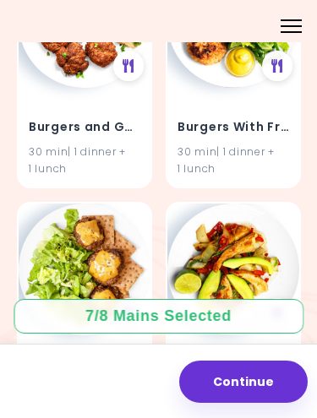
scroll to position [8374, 0]
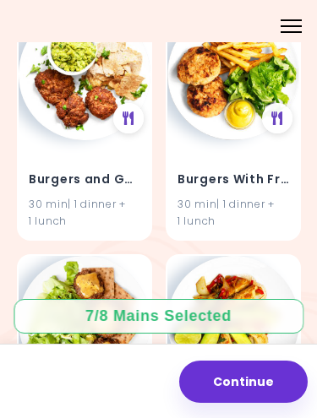
click at [241, 165] on h4 "Burgers With Fries" at bounding box center [232, 178] width 111 height 27
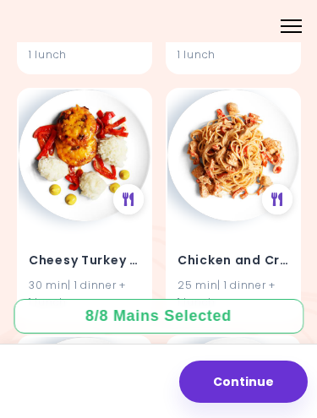
scroll to position [11002, 0]
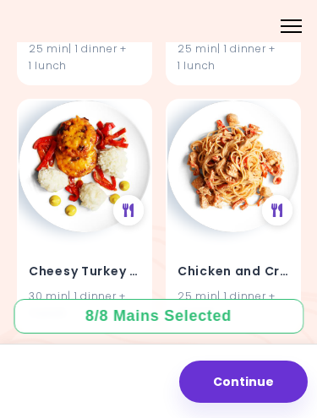
click at [283, 203] on icon at bounding box center [277, 210] width 12 height 14
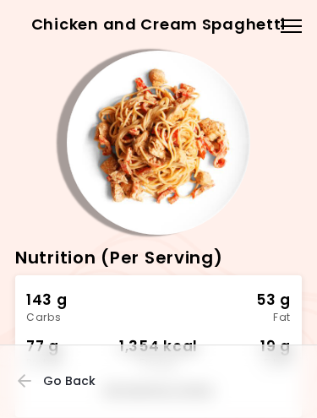
click at [56, 368] on button "Go Back" at bounding box center [68, 380] width 101 height 37
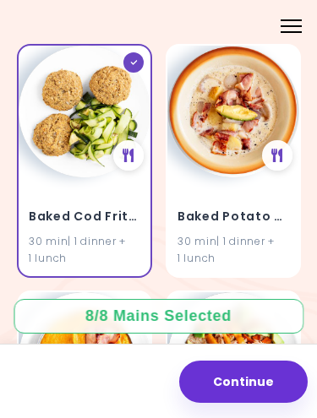
scroll to position [2644, 0]
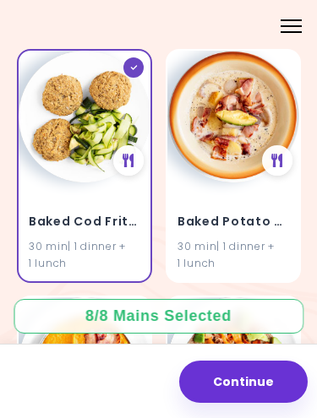
click at [136, 145] on div at bounding box center [128, 160] width 30 height 30
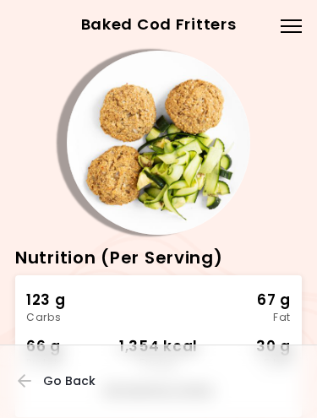
click at [29, 368] on button "Go Back" at bounding box center [68, 380] width 101 height 37
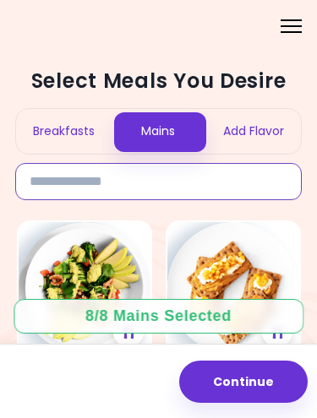
click at [192, 166] on input at bounding box center [158, 181] width 286 height 37
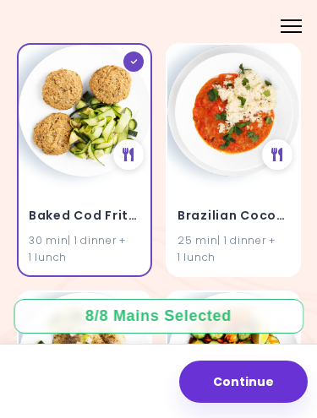
scroll to position [176, 0]
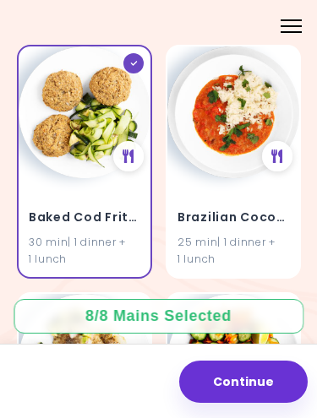
click at [133, 54] on div at bounding box center [133, 63] width 20 height 20
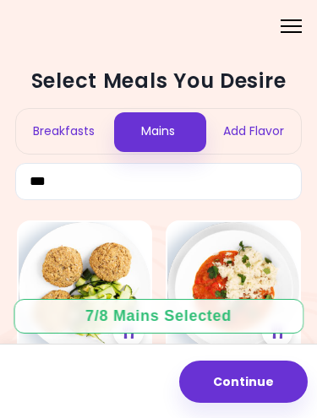
scroll to position [0, 0]
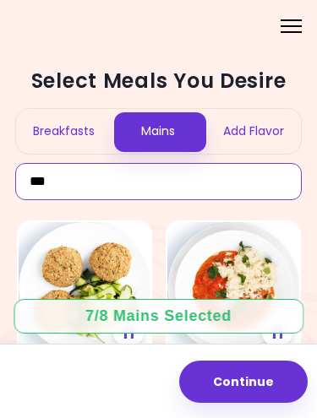
click at [175, 183] on input "***" at bounding box center [158, 181] width 286 height 37
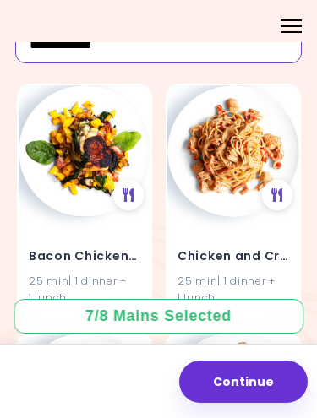
scroll to position [171, 0]
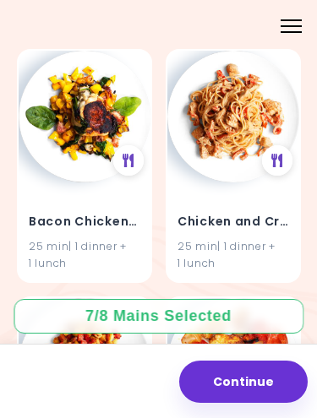
type input "**********"
click at [231, 161] on img at bounding box center [233, 117] width 132 height 132
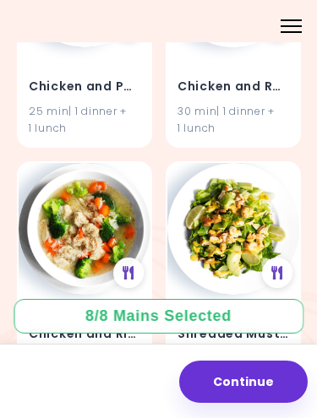
scroll to position [560, 0]
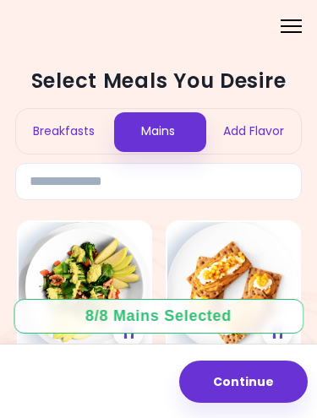
click at [260, 111] on div "Add Flavor" at bounding box center [253, 131] width 95 height 45
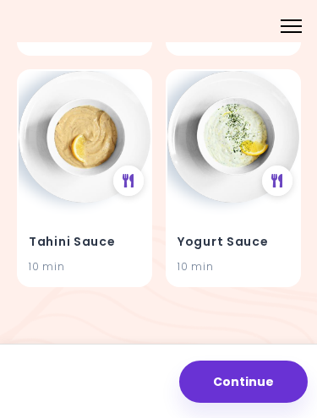
scroll to position [612, 0]
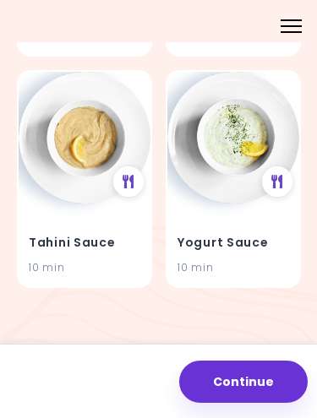
click at [235, 182] on img at bounding box center [233, 138] width 132 height 132
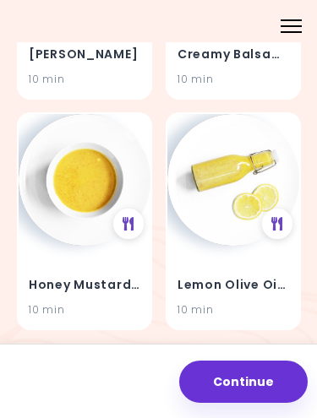
scroll to position [336, 0]
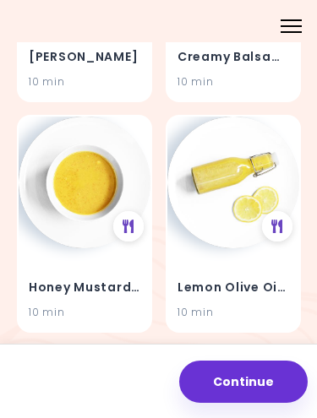
click at [258, 158] on img at bounding box center [233, 183] width 132 height 132
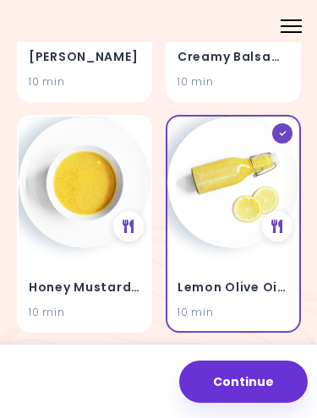
click at [81, 183] on img at bounding box center [85, 183] width 132 height 132
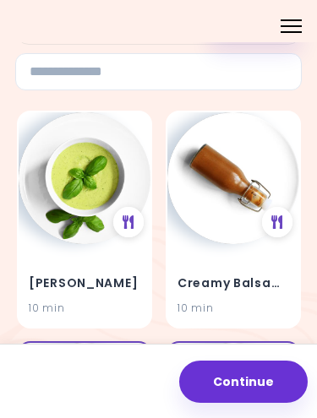
scroll to position [166, 0]
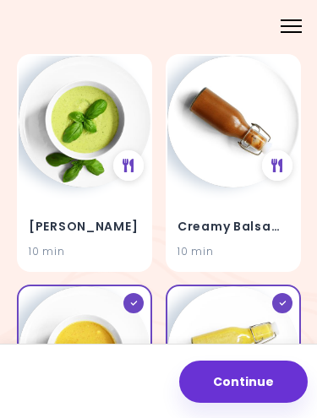
click at [103, 244] on div "10 min" at bounding box center [84, 251] width 111 height 16
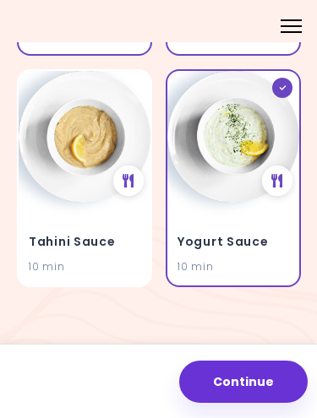
scroll to position [612, 0]
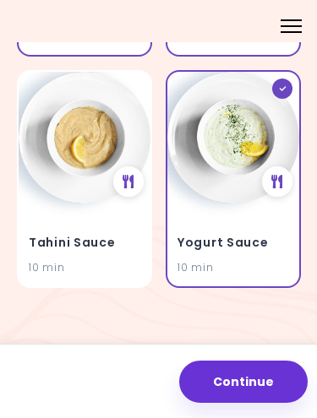
click at [264, 376] on button "Continue" at bounding box center [243, 382] width 128 height 42
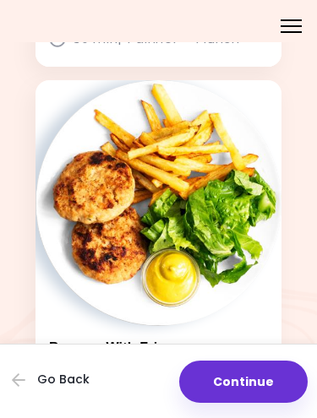
scroll to position [4895, 0]
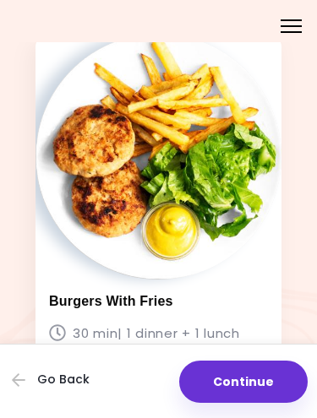
click at [262, 398] on button "Continue" at bounding box center [243, 382] width 128 height 42
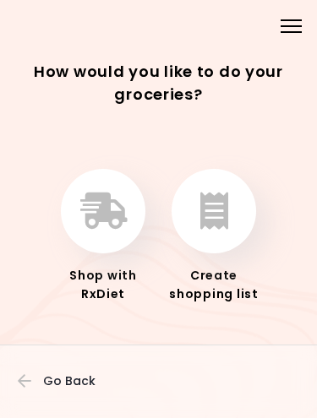
scroll to position [21, 0]
click at [129, 231] on button "button" at bounding box center [103, 211] width 84 height 84
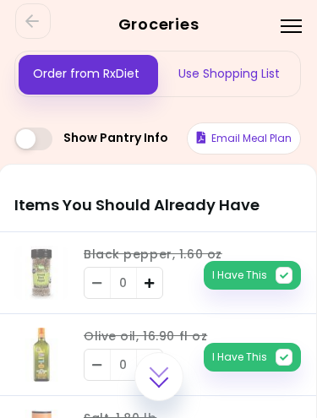
scroll to position [0, 1]
click at [244, 81] on div "Use Shopping List" at bounding box center [229, 74] width 143 height 45
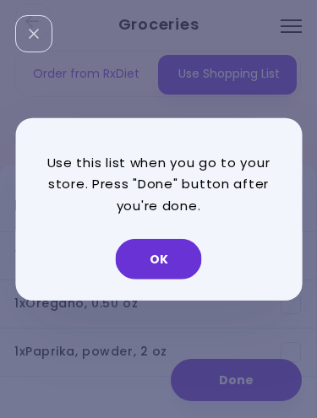
click at [165, 262] on button "OK" at bounding box center [159, 259] width 86 height 41
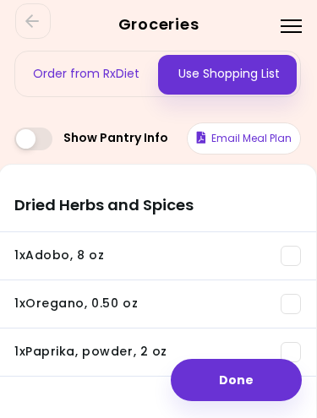
click at [242, 144] on button "Email Meal Plan" at bounding box center [244, 138] width 114 height 32
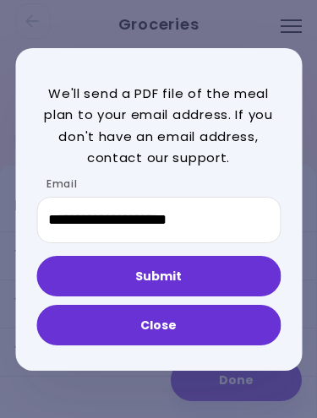
click at [193, 268] on button "Submit" at bounding box center [158, 276] width 244 height 41
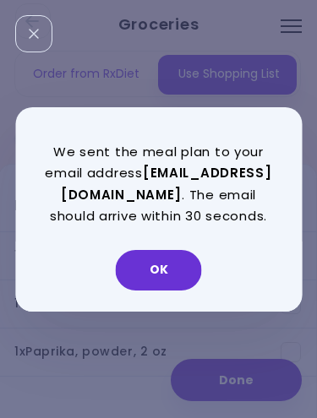
click at [169, 274] on button "OK" at bounding box center [159, 270] width 86 height 41
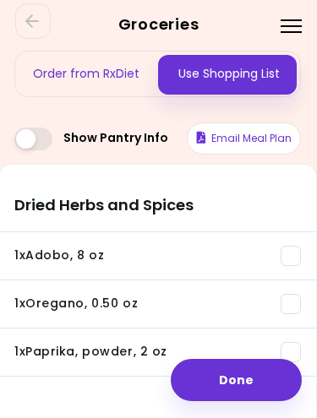
click at [223, 139] on button "Email Meal Plan" at bounding box center [244, 138] width 114 height 32
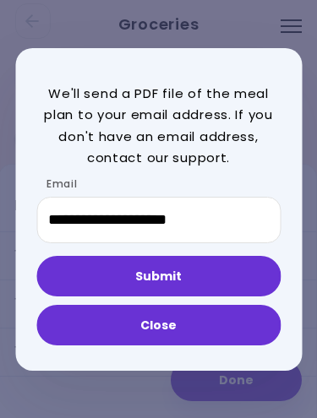
click at [228, 330] on button "Close" at bounding box center [158, 325] width 244 height 41
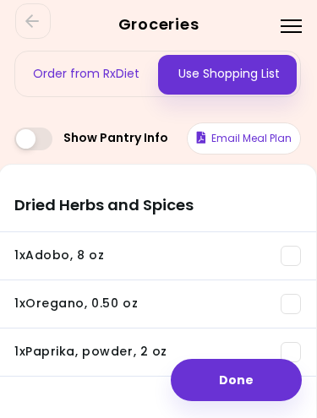
click at [91, 65] on div "Order from RxDiet" at bounding box center [86, 74] width 143 height 45
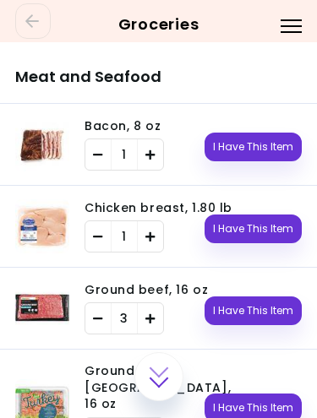
scroll to position [1744, 0]
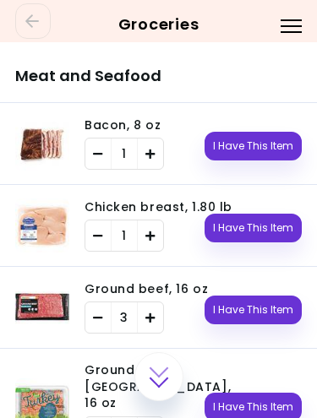
click at [96, 240] on icon "Remove" at bounding box center [98, 236] width 10 height 11
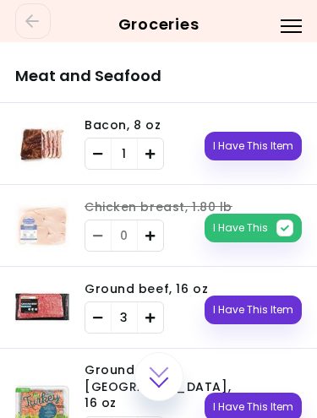
click at [96, 151] on icon "Remove" at bounding box center [98, 154] width 10 height 11
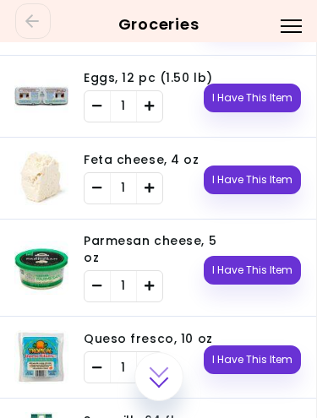
scroll to position [3328, 1]
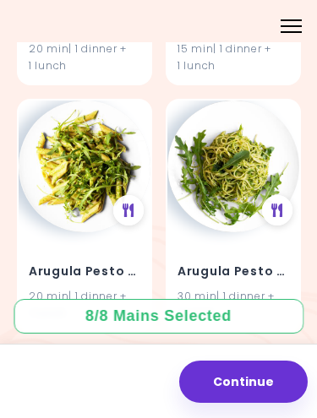
scroll to position [620, 0]
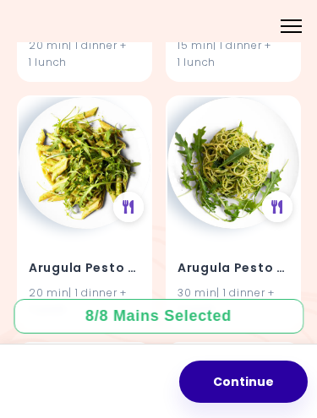
click at [207, 393] on button "Continue" at bounding box center [243, 382] width 128 height 42
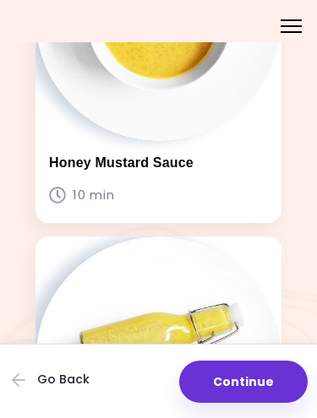
scroll to position [589, 0]
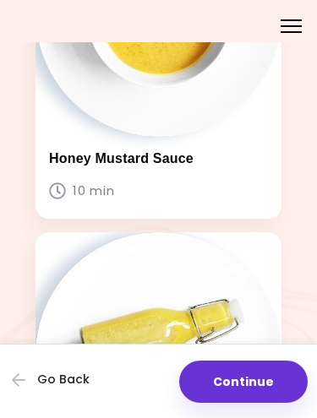
click at [210, 371] on button "Continue" at bounding box center [243, 382] width 128 height 42
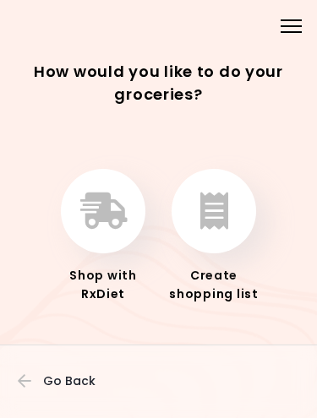
scroll to position [21, 0]
click at [278, 26] on div "Menu" at bounding box center [290, 24] width 33 height 33
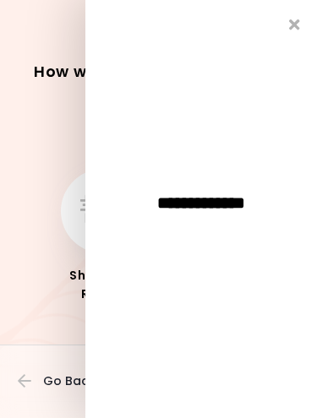
click at [282, 30] on div "**********" at bounding box center [200, 209] width 231 height 418
click at [292, 38] on div "**********" at bounding box center [200, 209] width 231 height 418
click at [289, 26] on icon "Close" at bounding box center [294, 24] width 11 height 15
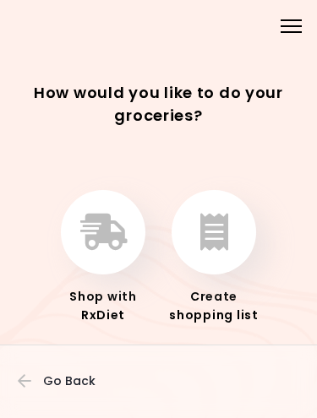
scroll to position [0, 0]
click at [190, 248] on button "button" at bounding box center [213, 232] width 84 height 84
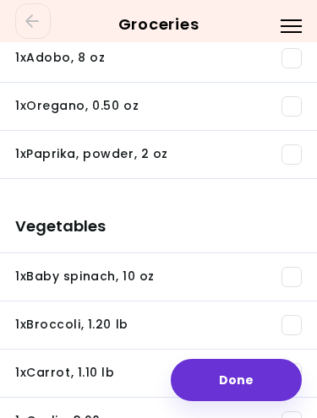
scroll to position [198, 0]
click at [182, 272] on div "1 x Baby spinach , 10 oz" at bounding box center [158, 277] width 286 height 20
click at [258, 294] on li "1 x Baby spinach , 10 oz You need: 7.47 oz / In pantry: 0 oz" at bounding box center [158, 277] width 317 height 48
click at [286, 281] on span at bounding box center [291, 277] width 20 height 20
click at [279, 310] on li "1 x Broccoli , 1.20 lb You need: 7.75 oz / In pantry: 0 oz" at bounding box center [158, 325] width 317 height 48
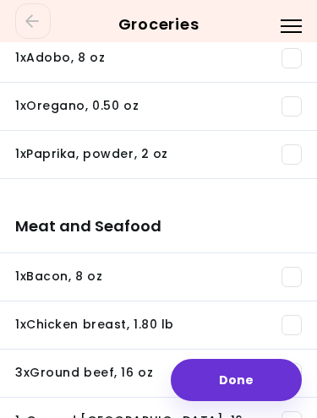
click at [282, 321] on span at bounding box center [291, 325] width 20 height 20
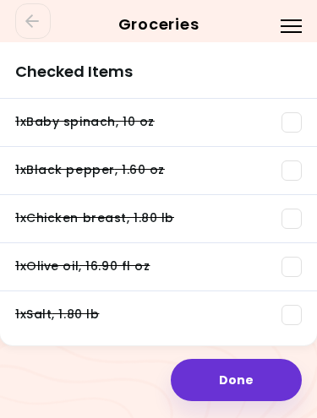
scroll to position [3277, 0]
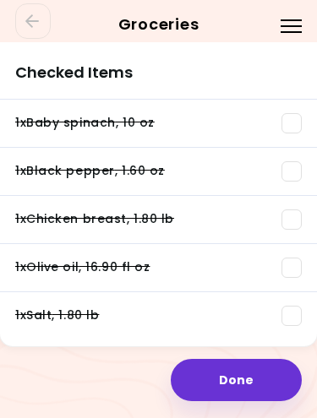
click at [289, 214] on span at bounding box center [291, 219] width 20 height 20
click at [293, 118] on span at bounding box center [291, 123] width 20 height 20
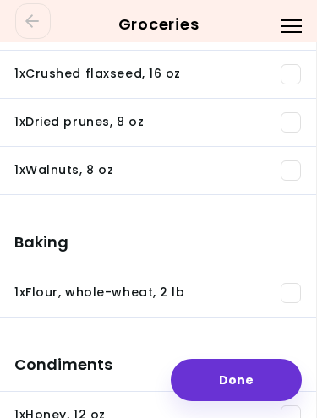
scroll to position [2568, 1]
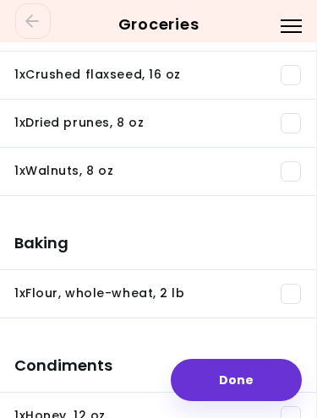
click at [35, 30] on link "Go Back" at bounding box center [32, 20] width 35 height 35
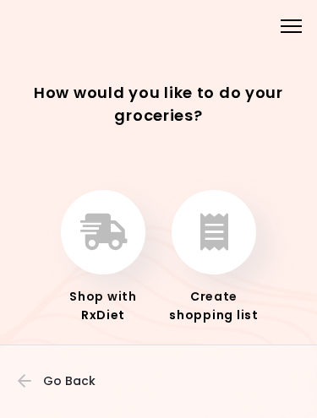
click at [124, 228] on icon "button" at bounding box center [103, 232] width 46 height 37
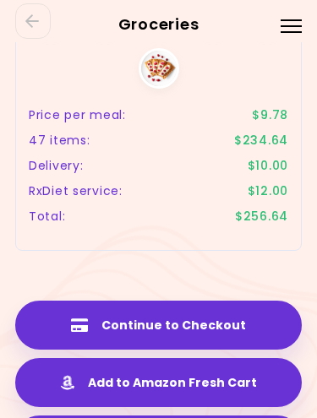
scroll to position [5750, 0]
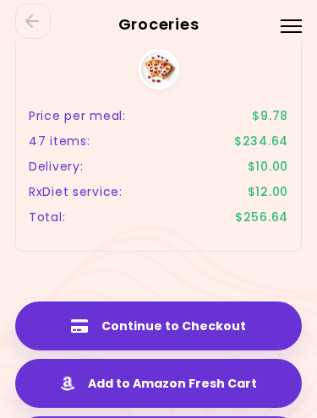
click at [236, 359] on button "Add to Amazon Fresh Cart" at bounding box center [158, 383] width 286 height 49
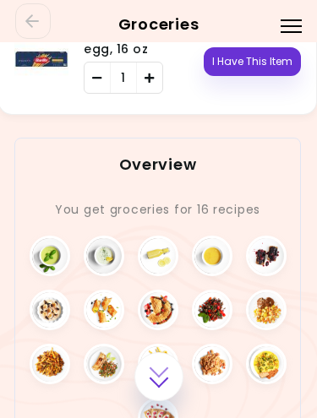
scroll to position [5400, 1]
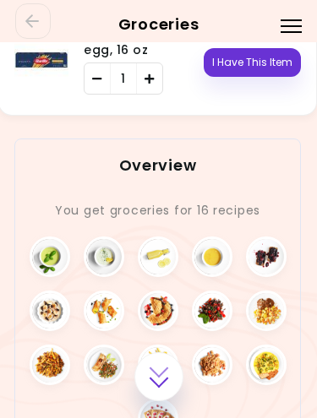
click at [26, 30] on link "Go Back" at bounding box center [32, 20] width 35 height 35
